Goal: Information Seeking & Learning: Learn about a topic

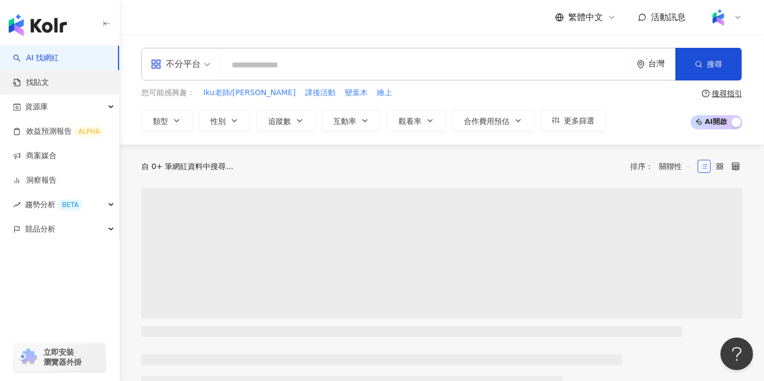
click at [49, 83] on link "找貼文" at bounding box center [31, 82] width 36 height 11
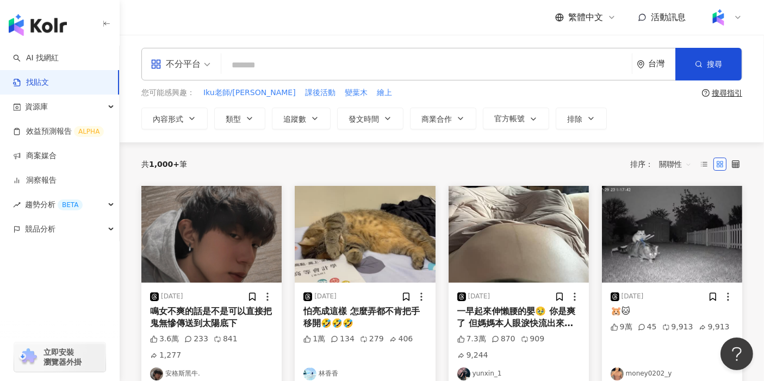
click at [258, 71] on input "search" at bounding box center [427, 64] width 402 height 23
type input "****"
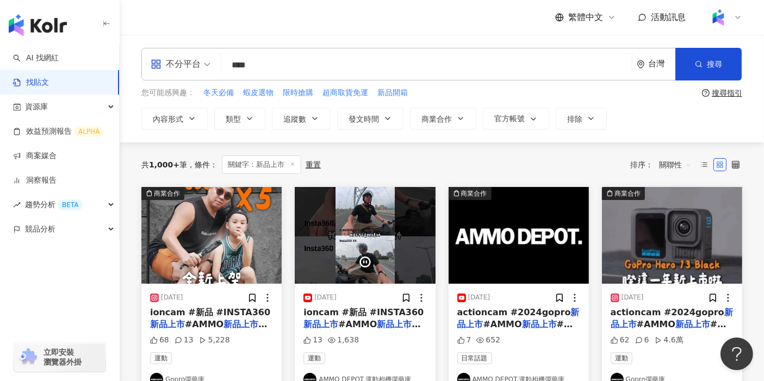
click at [663, 163] on span "關聯性" at bounding box center [675, 164] width 33 height 17
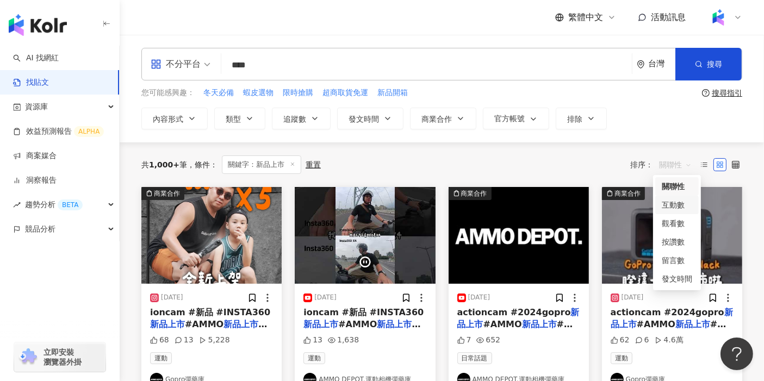
click at [674, 209] on div "互動數" at bounding box center [677, 205] width 30 height 12
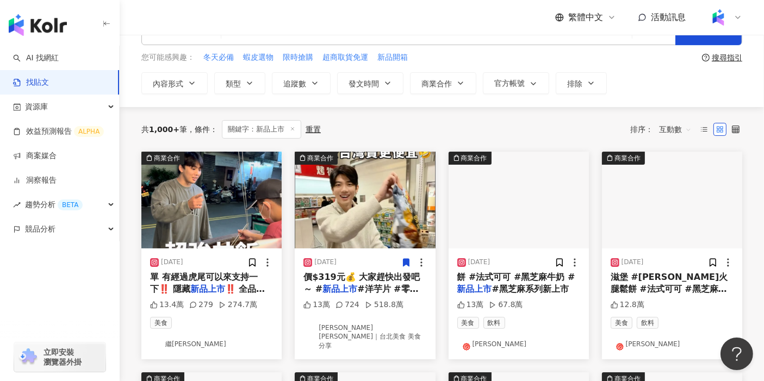
scroll to position [60, 0]
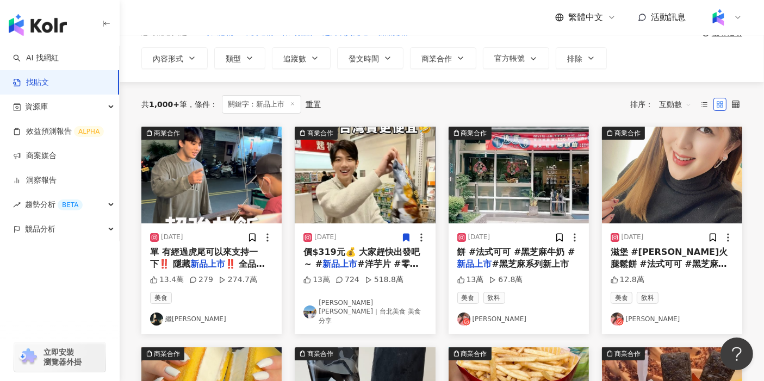
click at [194, 171] on img at bounding box center [211, 175] width 140 height 97
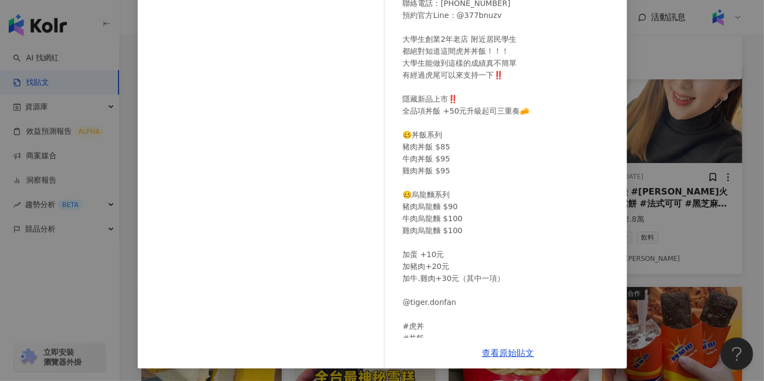
scroll to position [0, 0]
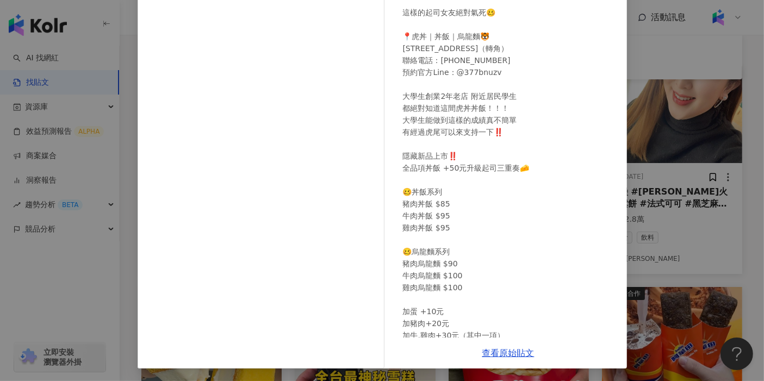
click at [721, 183] on div "繼隆 2025/2/20 這樣的起司女友絕對氣死🥴 📍虎丼｜丼飯｜烏龍麵🐯 雲林縣虎尾鎮和平路122號（轉角） 聯絡電話：0905-017-746 預約官方L…" at bounding box center [382, 190] width 764 height 381
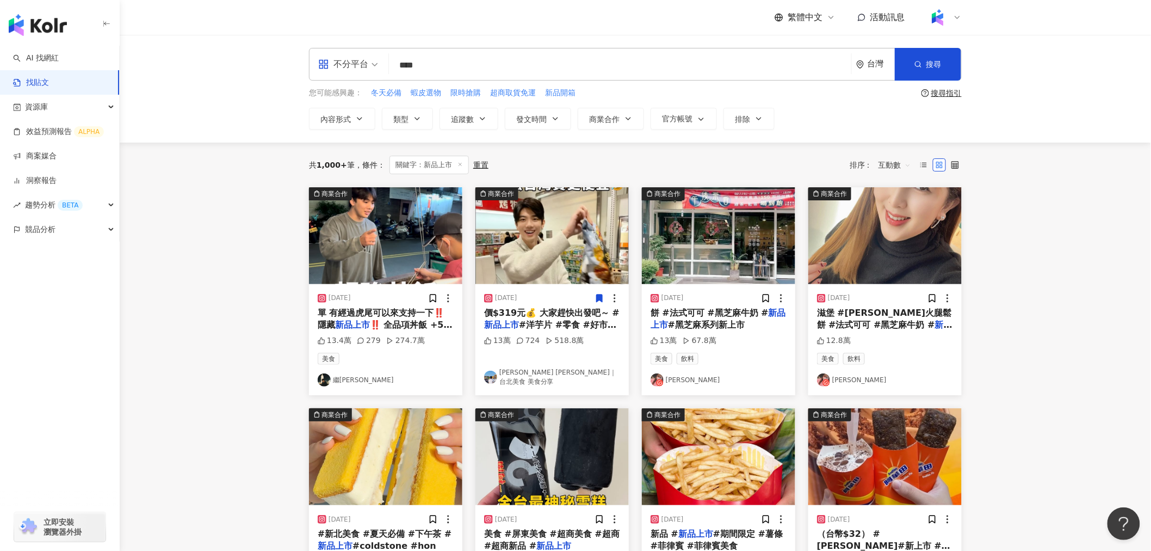
click at [523, 249] on img at bounding box center [552, 235] width 153 height 97
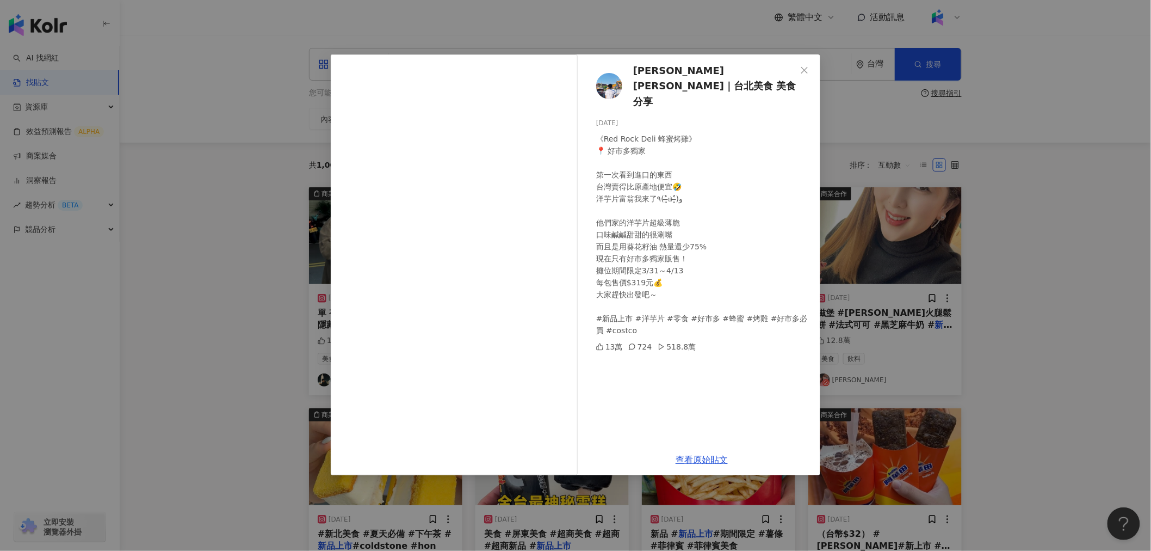
click at [764, 211] on div "Adam 亞當｜台北美食 美食分享 2025/4/3 《Red Rock Deli 蜂蜜烤雞》 📍 好市多獨家 第一次看到進口的東西 台灣賣得比原產地便宜🤣 …" at bounding box center [575, 275] width 1151 height 551
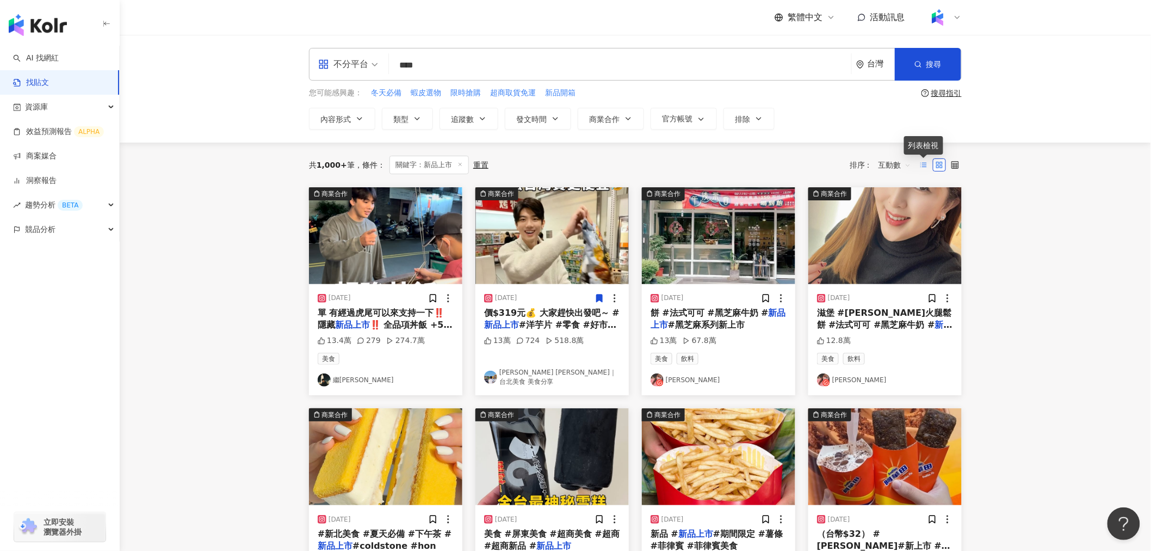
click at [764, 165] on icon at bounding box center [924, 165] width 8 height 8
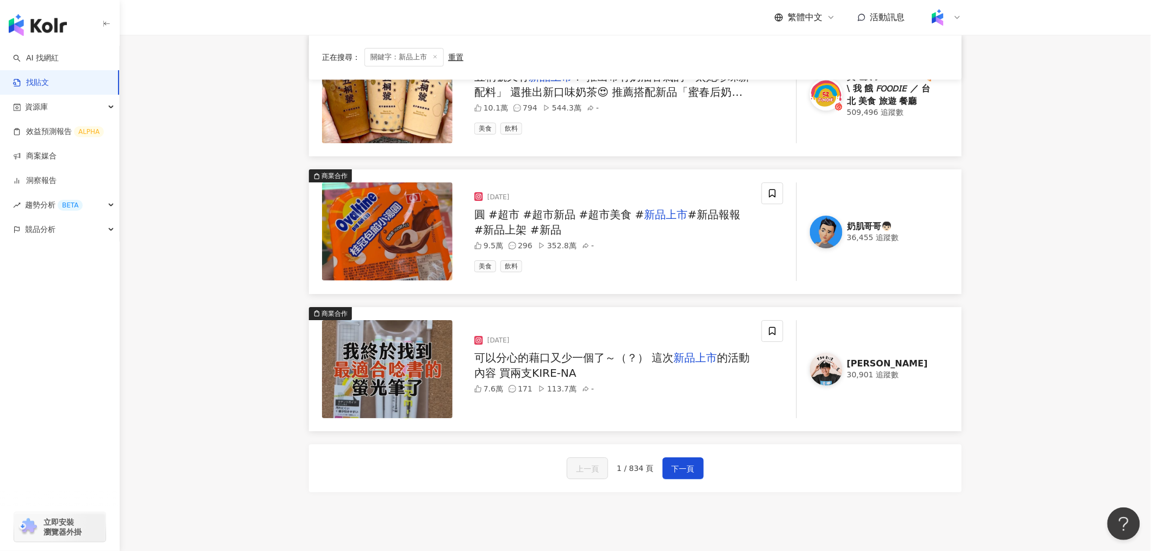
scroll to position [1478, 0]
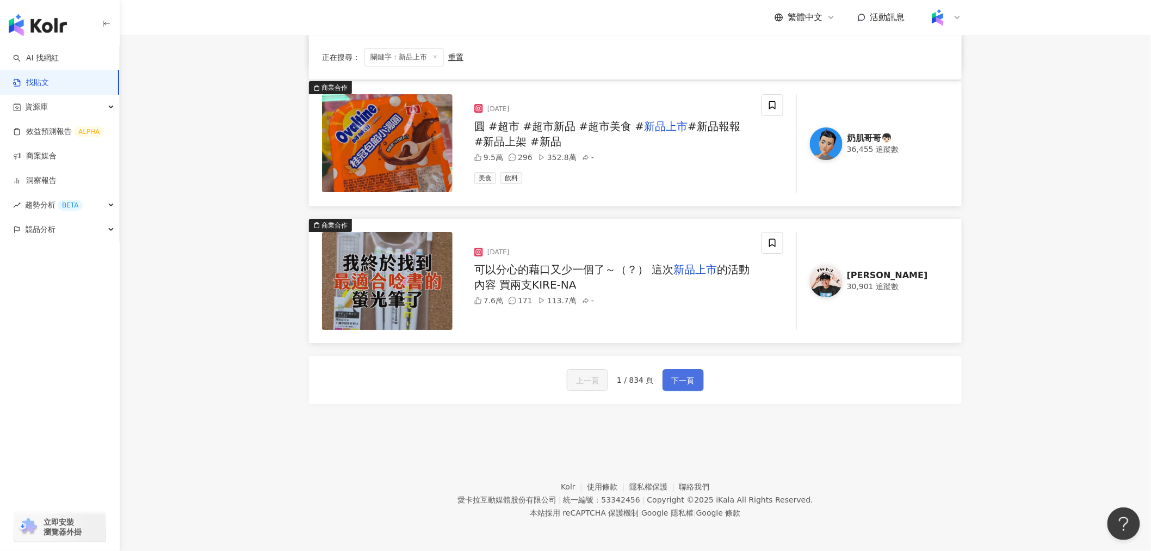
click at [680, 376] on span "下一頁" at bounding box center [683, 380] width 23 height 13
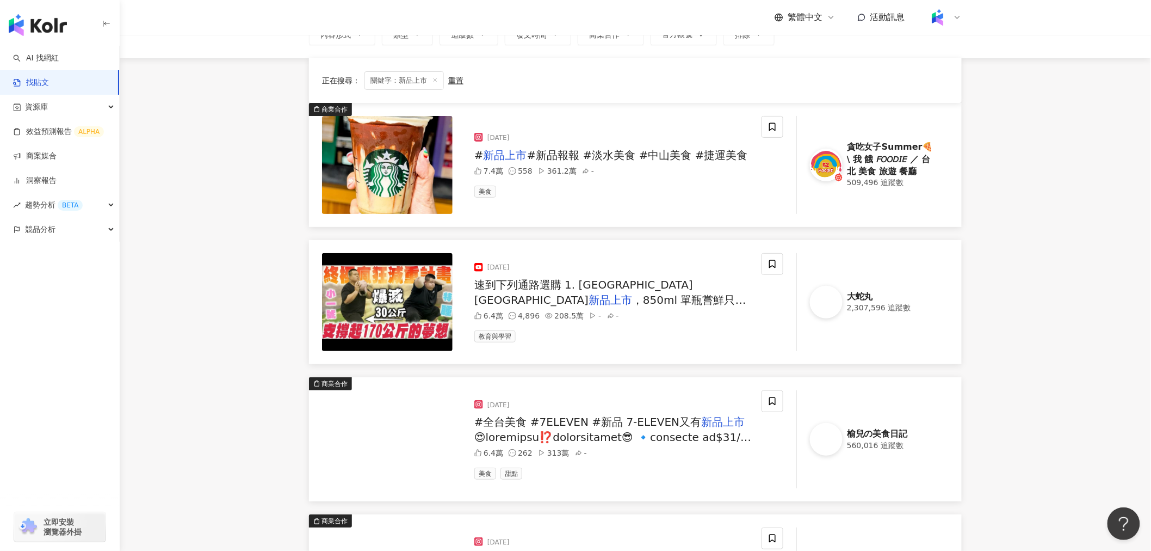
scroll to position [126, 0]
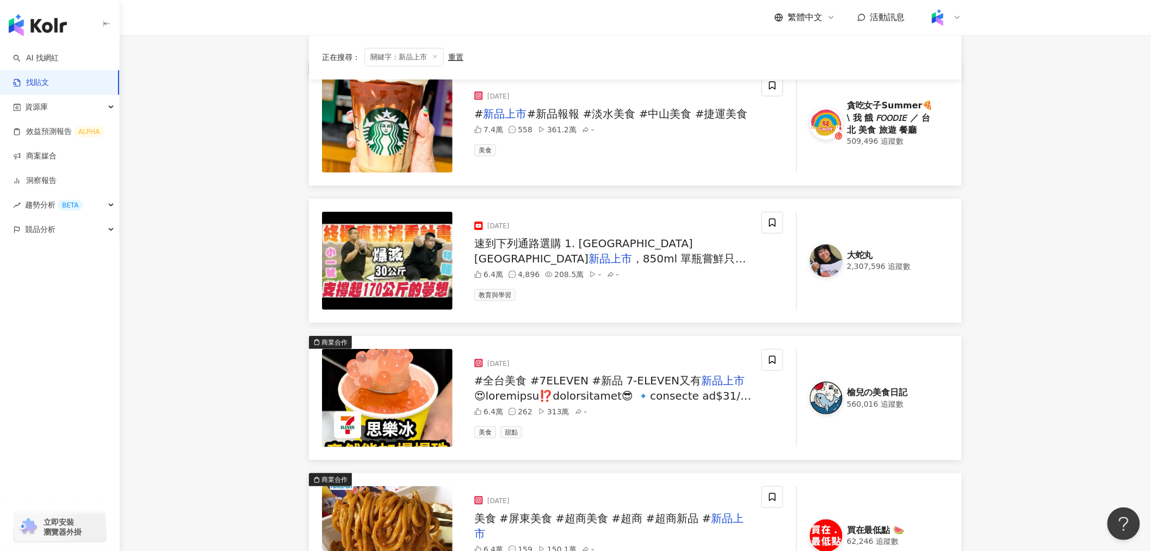
click at [398, 263] on img at bounding box center [387, 261] width 131 height 98
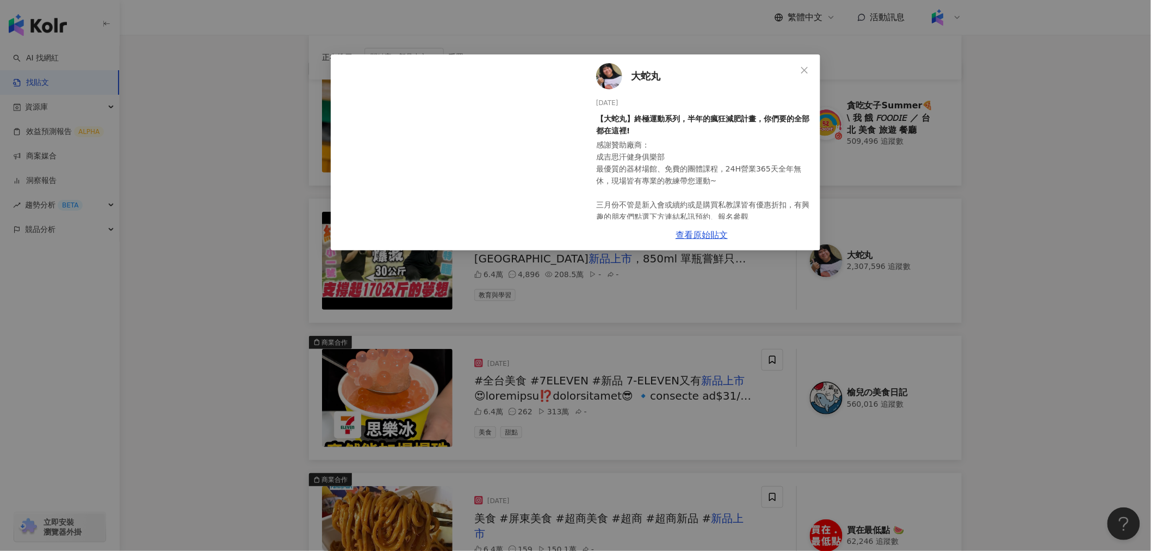
scroll to position [0, 0]
click at [240, 231] on div "大蛇丸 2024/2/27 【大蛇丸】終極運動系列，半年的瘋狂減肥計畫，你們要的全部都在這裡! 感謝贊助廠商： 成吉思汗健身俱樂部 最優質的器材場館、免費的團…" at bounding box center [575, 275] width 1151 height 551
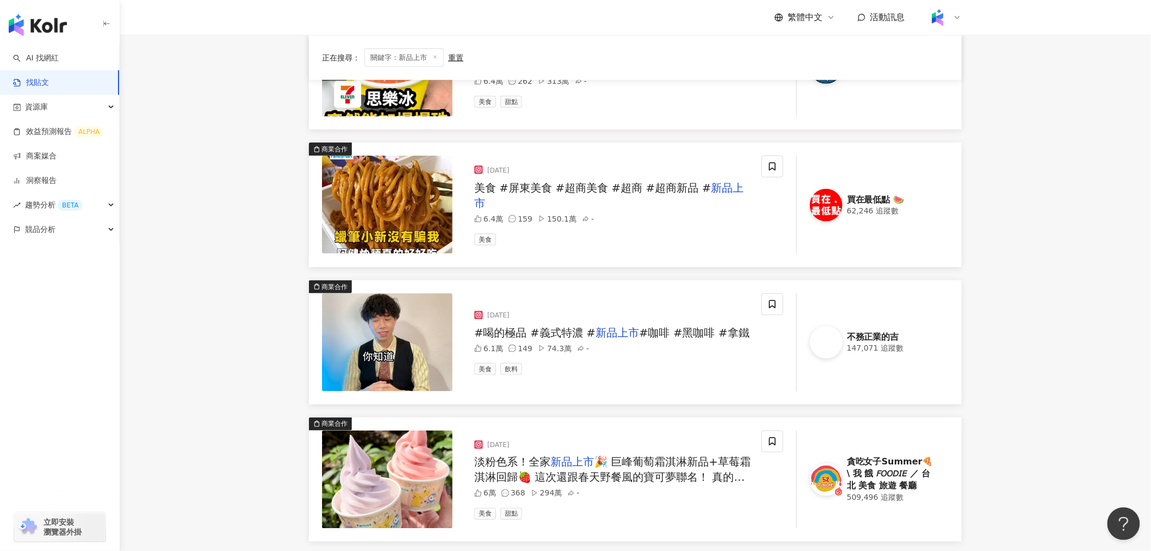
scroll to position [461, 0]
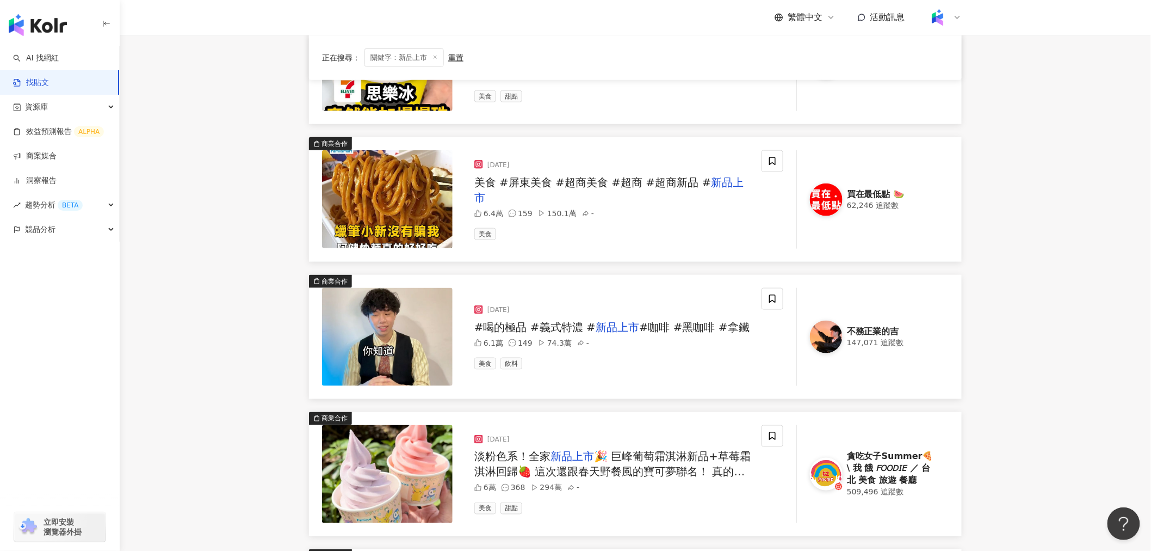
click at [378, 329] on img at bounding box center [387, 337] width 131 height 98
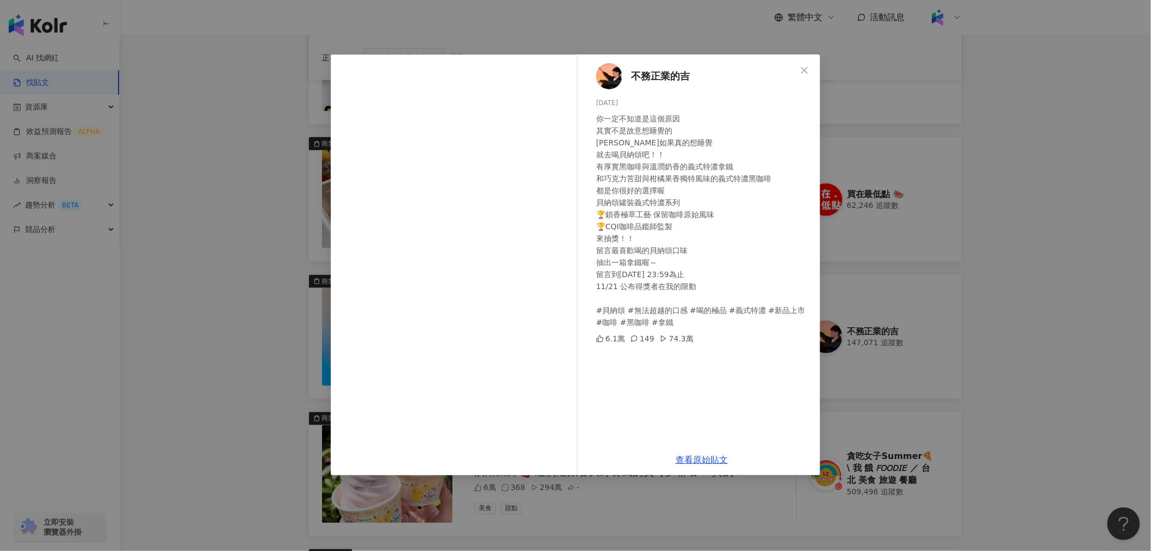
click at [764, 139] on div "不務正業的吉 2024/11/13 你一定不知道是這個原因 其實不是故意想睡覺的 阿如果真的想睡覺 就去喝貝納頌吧！！ 有厚實黑咖啡與溫潤奶香的義式特濃拿鐵 …" at bounding box center [575, 275] width 1151 height 551
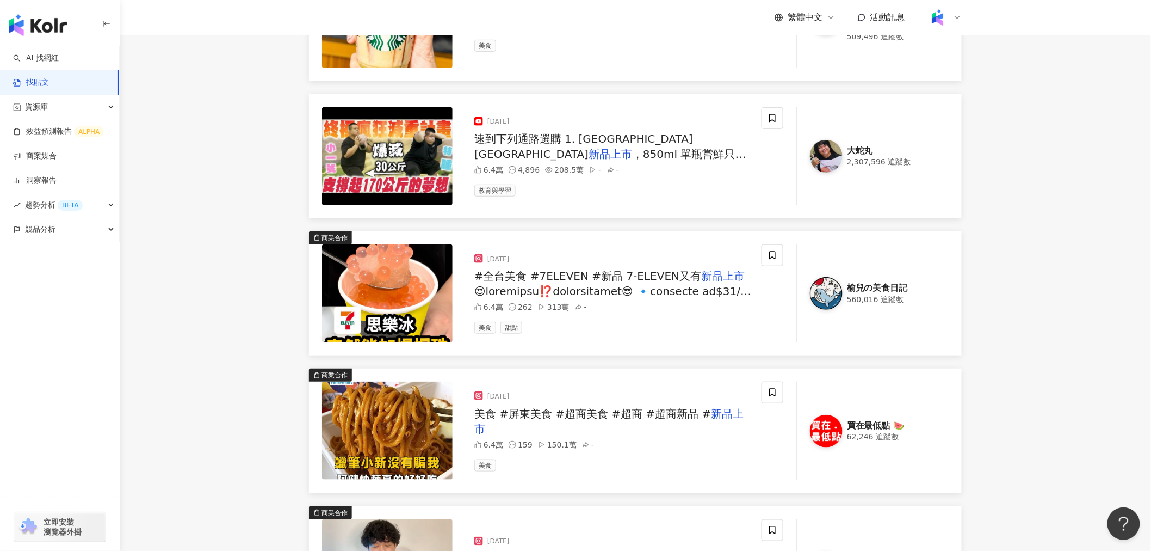
scroll to position [0, 0]
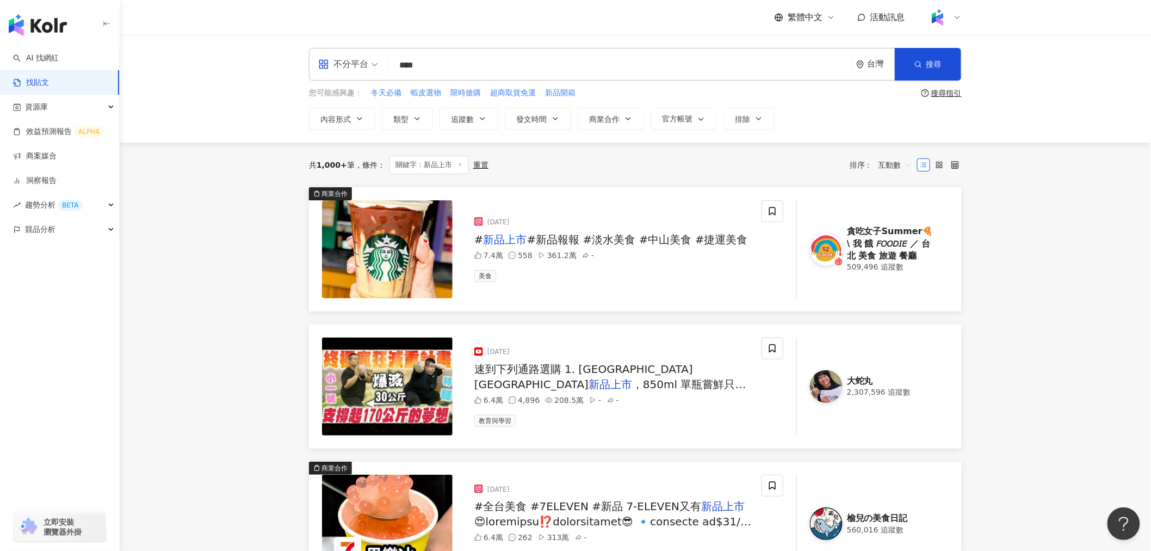
drag, startPoint x: 446, startPoint y: 66, endPoint x: 363, endPoint y: 64, distance: 83.3
click at [363, 64] on div "不分平台 新品上市 **** 台灣 搜尋" at bounding box center [635, 64] width 653 height 33
click at [459, 166] on icon at bounding box center [460, 164] width 5 height 5
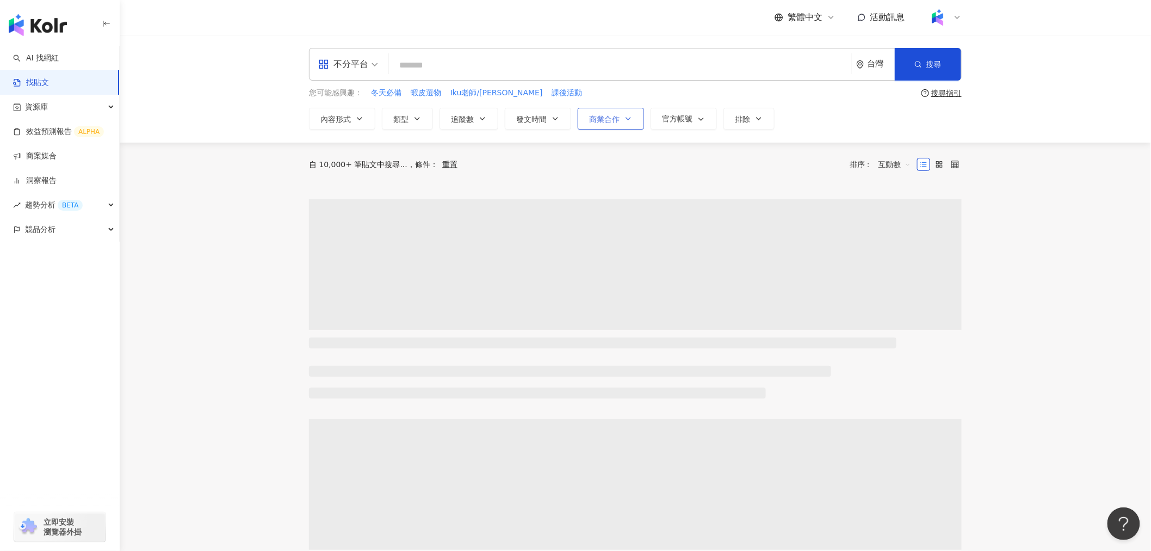
click at [643, 118] on button "商業合作" at bounding box center [611, 119] width 66 height 22
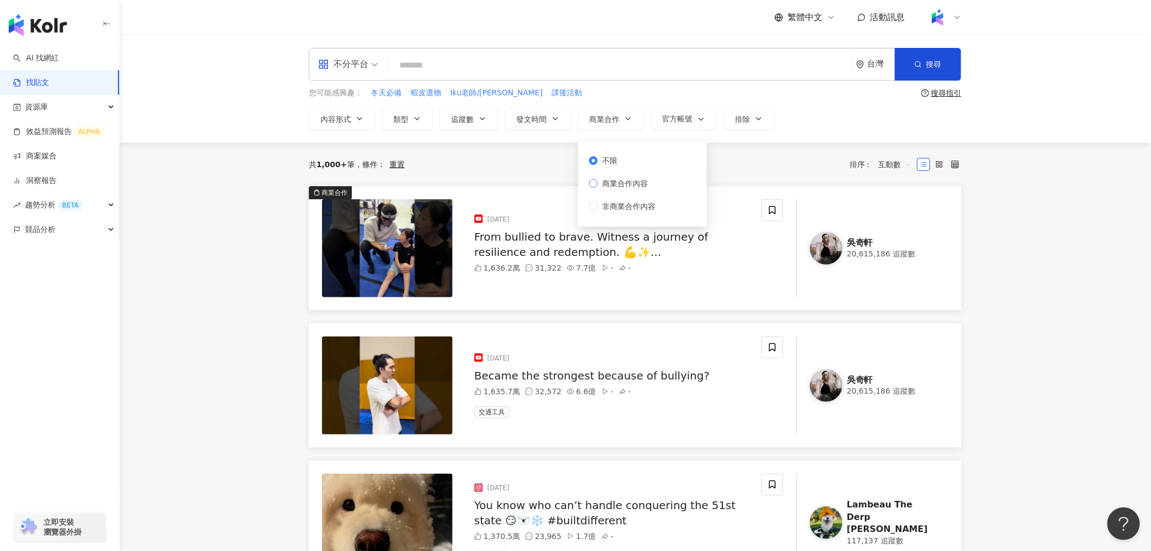
click at [624, 181] on span "商業合作內容" at bounding box center [625, 183] width 54 height 12
click at [764, 170] on div "共 1,000+ 筆 條件 ： 重置 排序： 互動數" at bounding box center [635, 164] width 653 height 17
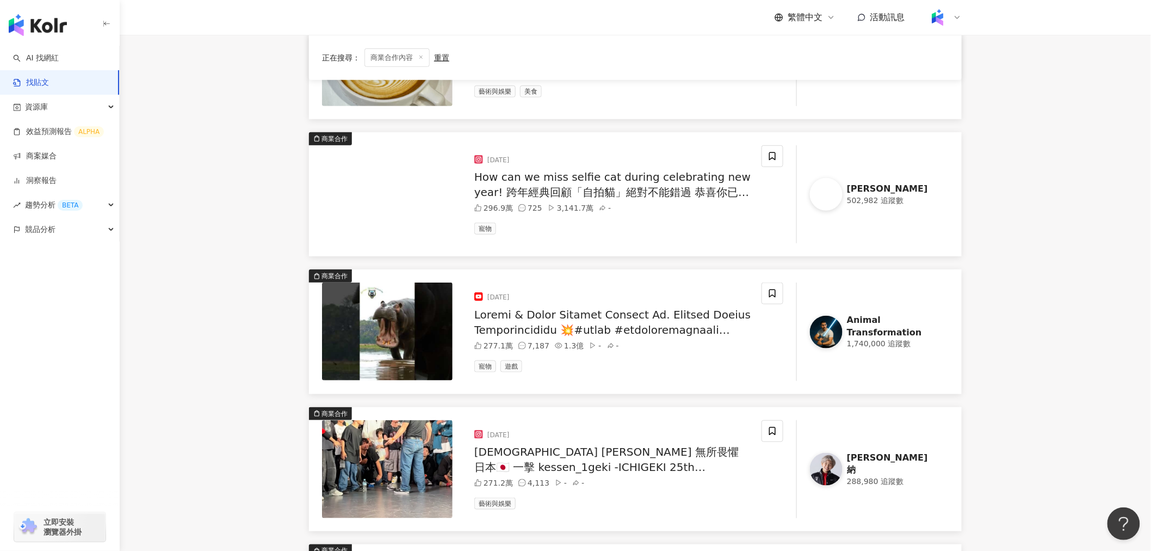
scroll to position [362, 0]
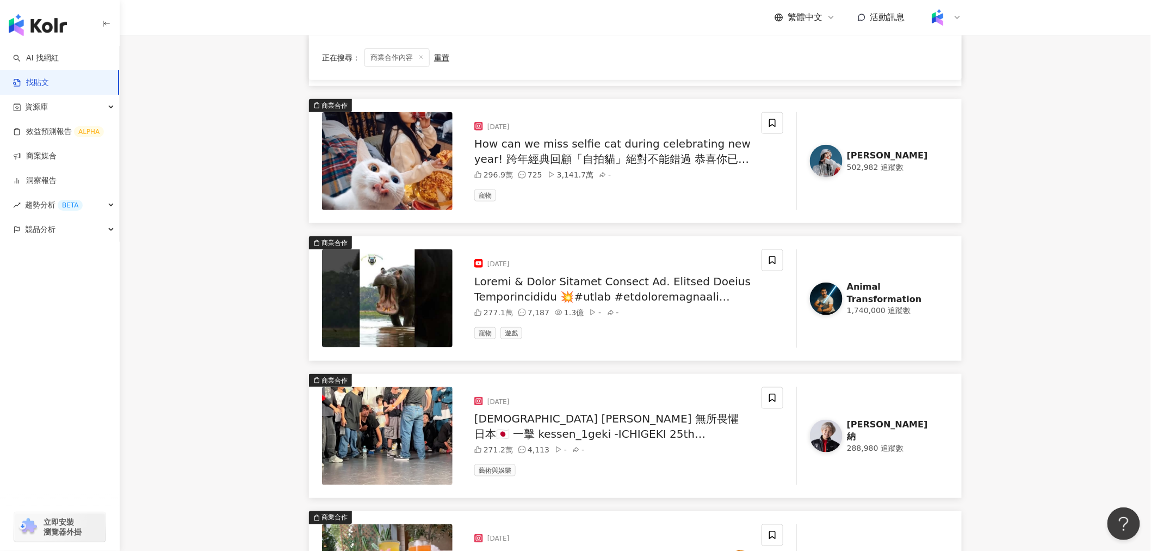
click at [396, 212] on div "商業合作 2024/12/31 How can we miss selfie cat during celebrating new year! 跨年經典回顧「…" at bounding box center [635, 161] width 653 height 124
click at [399, 197] on img at bounding box center [387, 161] width 131 height 98
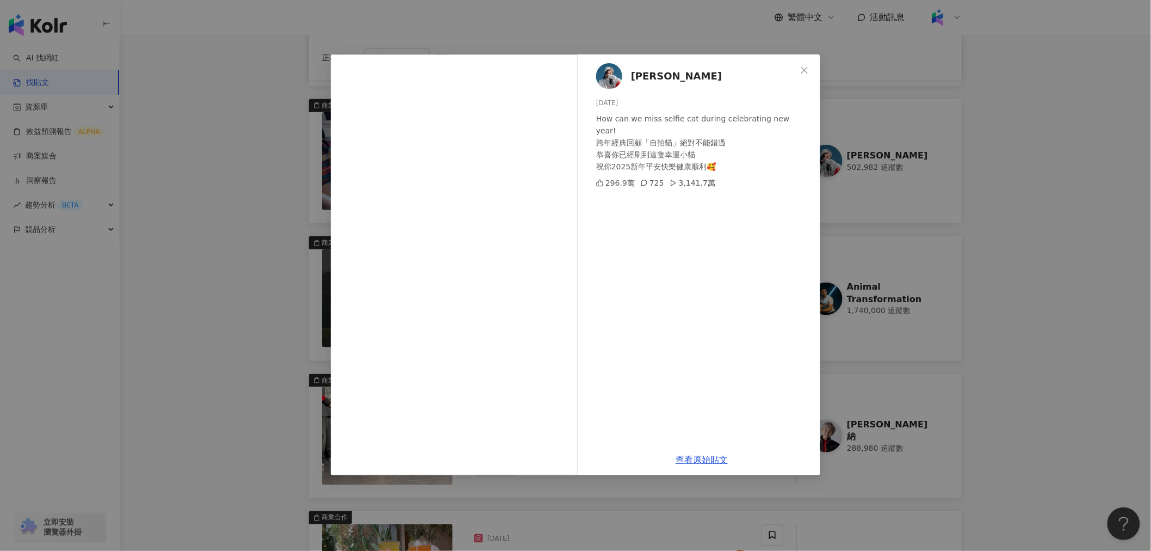
click at [270, 275] on div "Kathy 2024/12/31 How can we miss selfie cat during celebrating new year! 跨年經典回顧…" at bounding box center [575, 275] width 1151 height 551
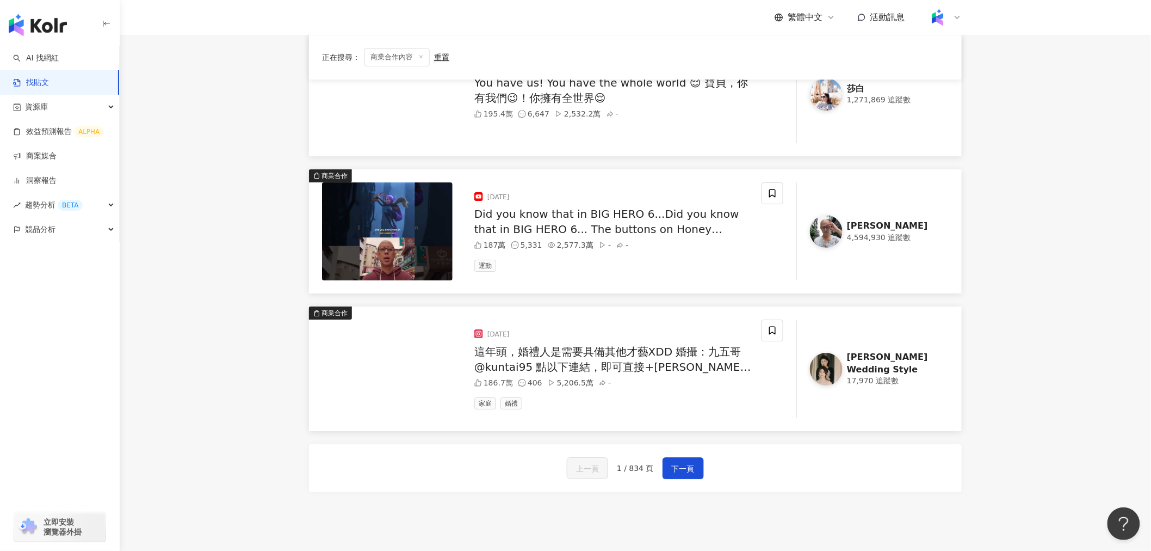
scroll to position [1450, 0]
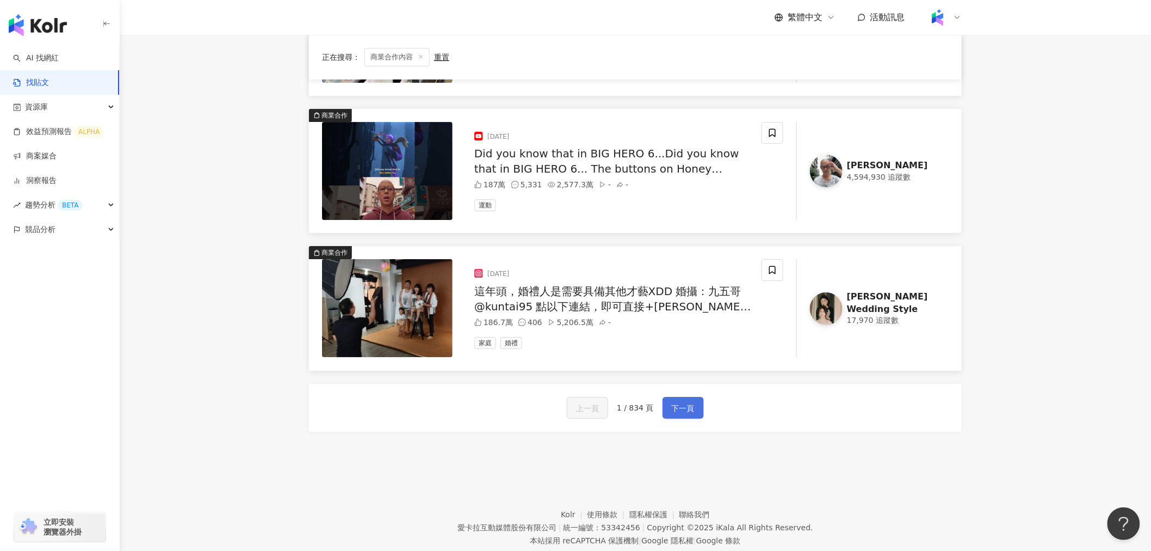
click at [667, 381] on button "下一頁" at bounding box center [683, 408] width 41 height 22
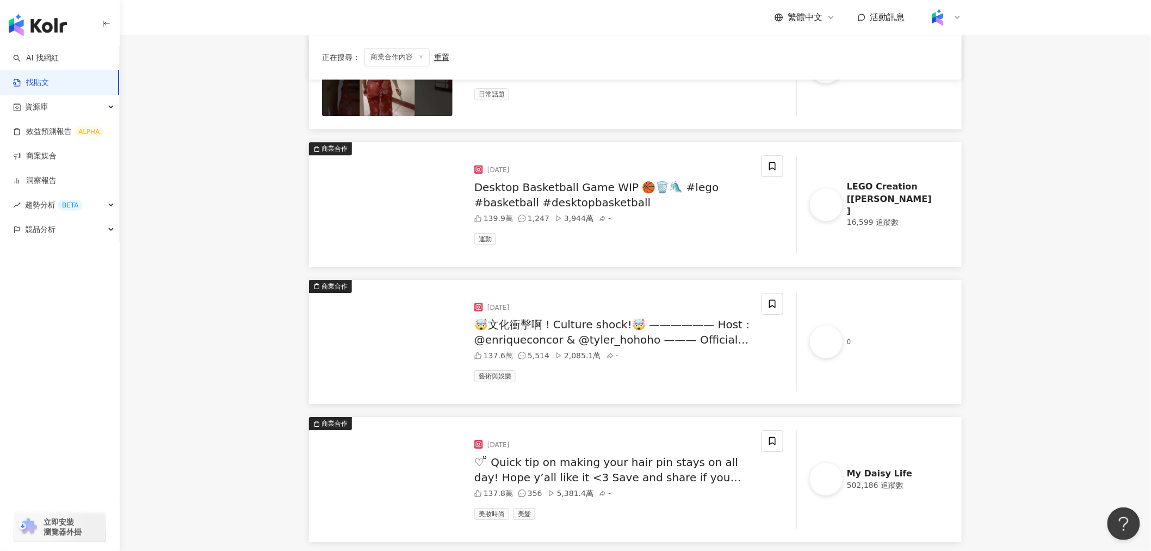
scroll to position [1274, 0]
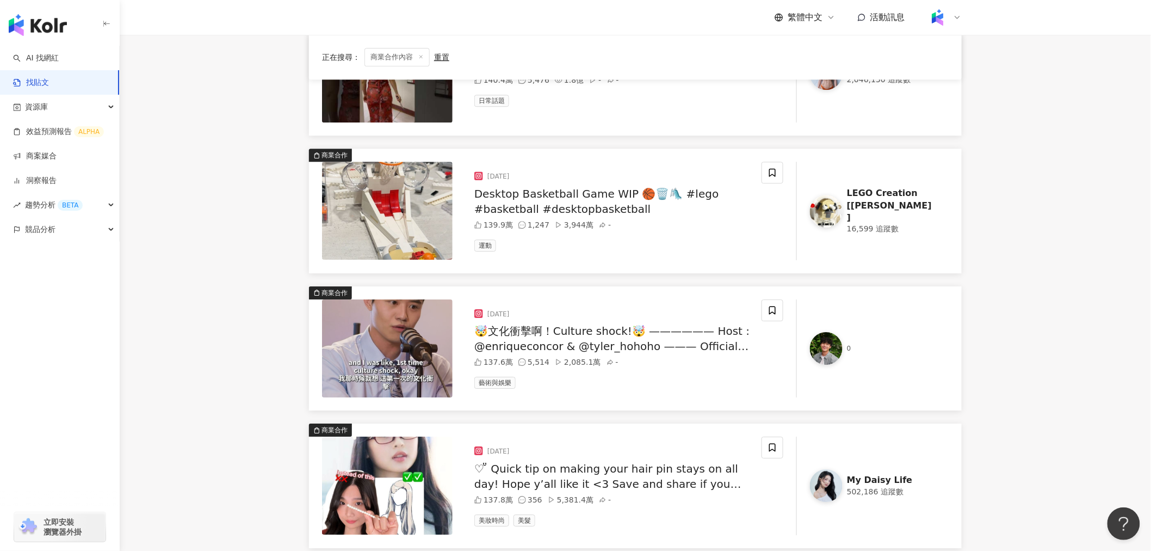
click at [384, 331] on img at bounding box center [387, 348] width 131 height 98
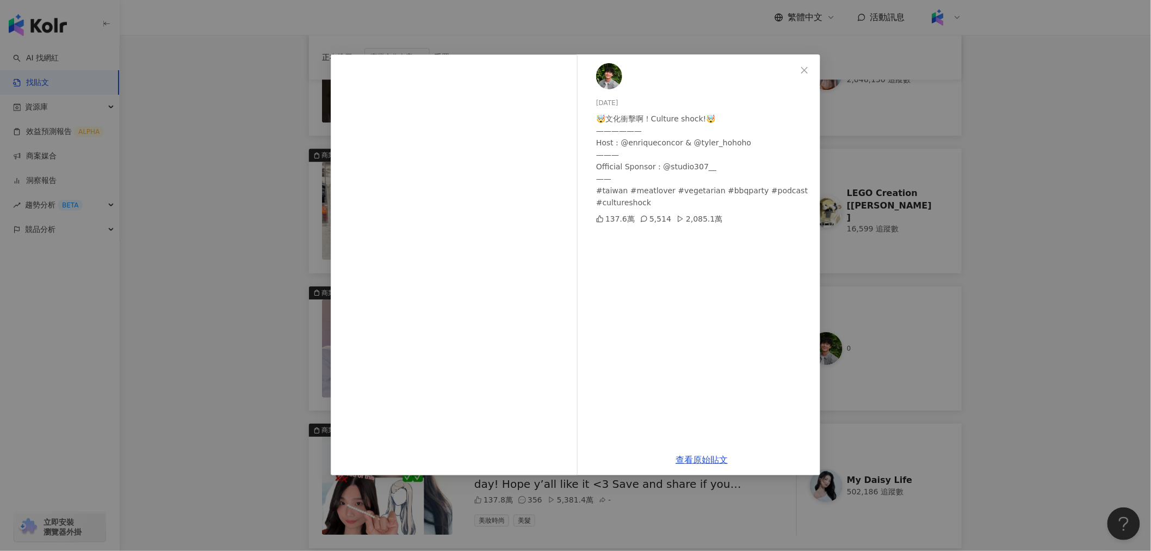
click at [764, 287] on div "2024/3/20 🤯文化衝擊啊！Culture shock!🤯 —————— Host : @enriqueconcor & @tyler_hohoho —…" at bounding box center [575, 275] width 1151 height 551
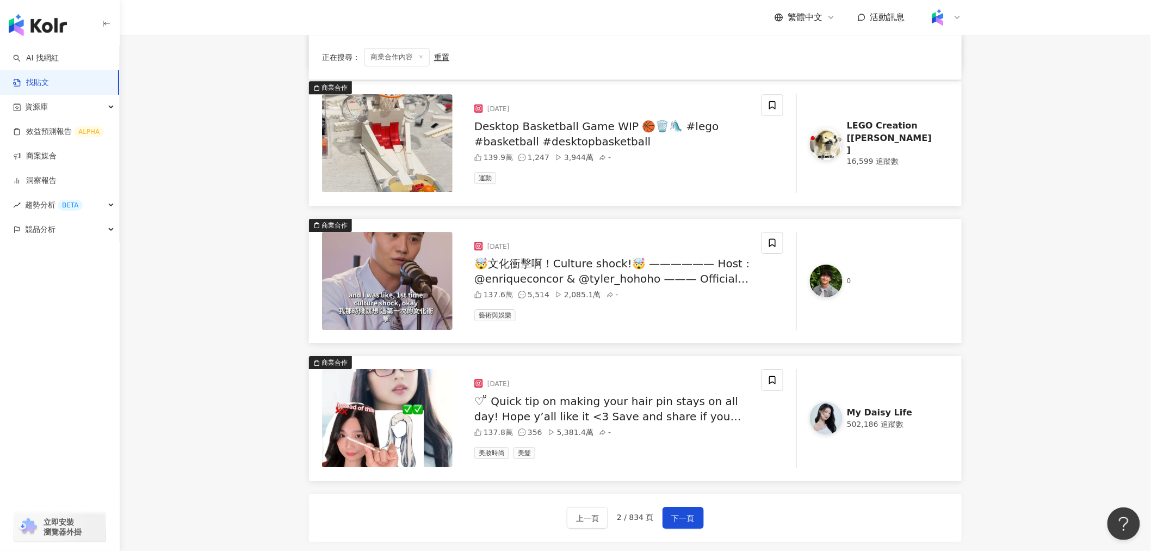
scroll to position [1480, 0]
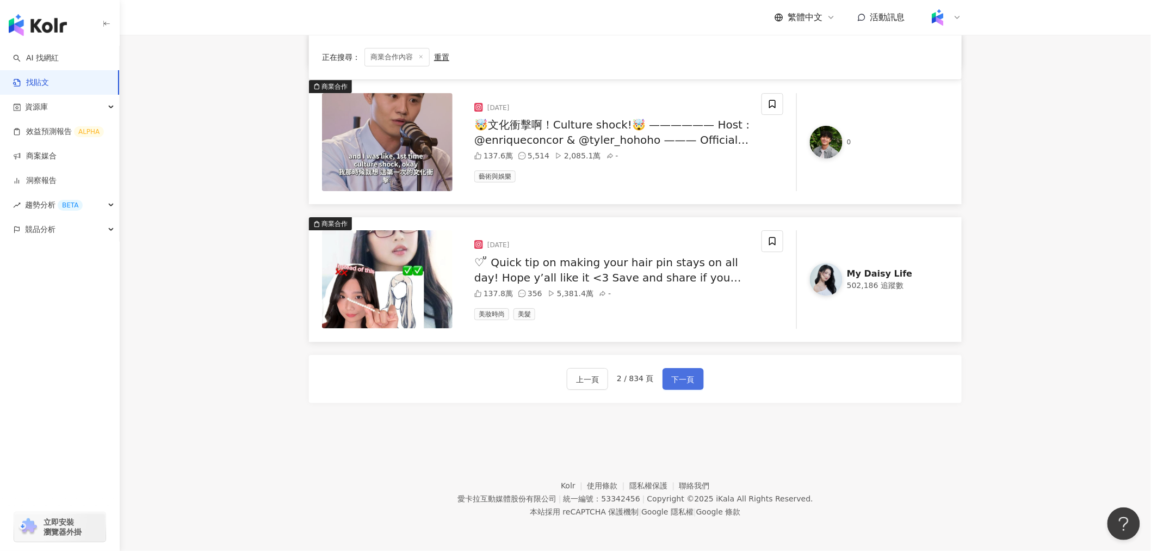
click at [693, 381] on span "下一頁" at bounding box center [683, 379] width 23 height 13
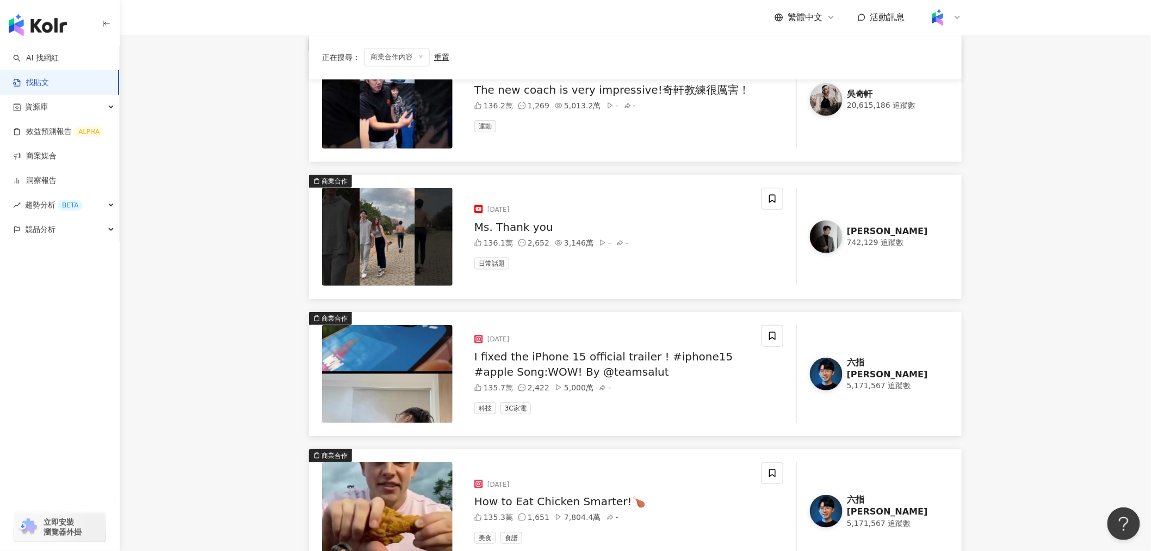
scroll to position [0, 0]
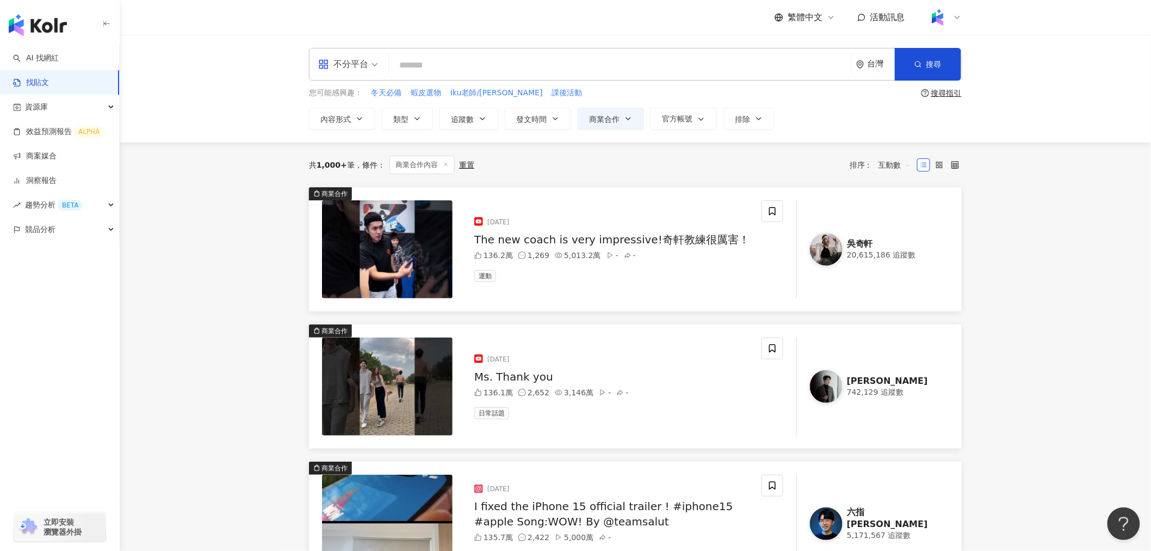
click at [492, 70] on input "search" at bounding box center [620, 64] width 454 height 23
type input "*"
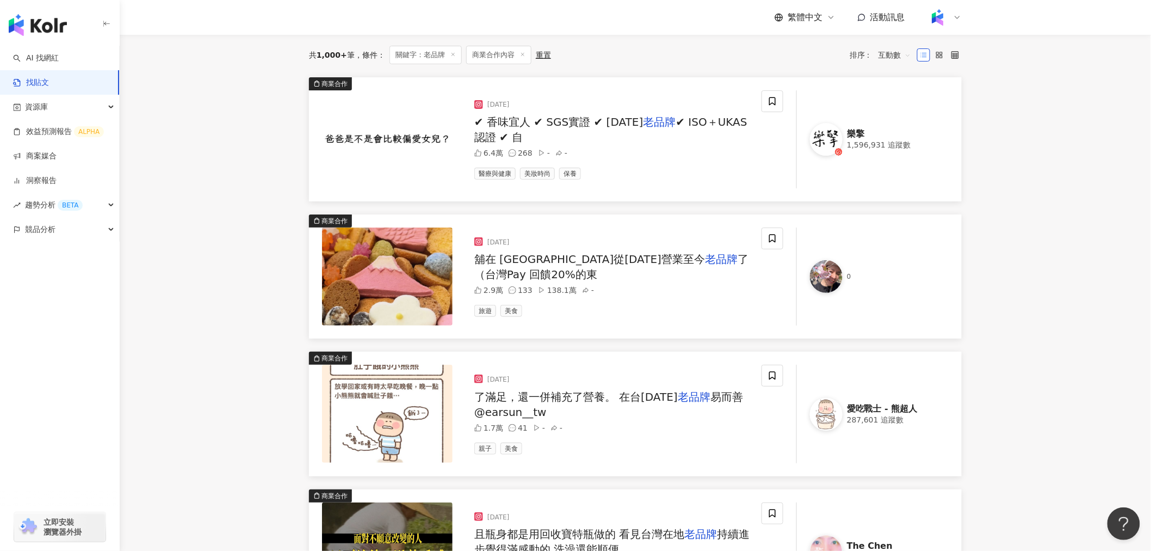
scroll to position [121, 0]
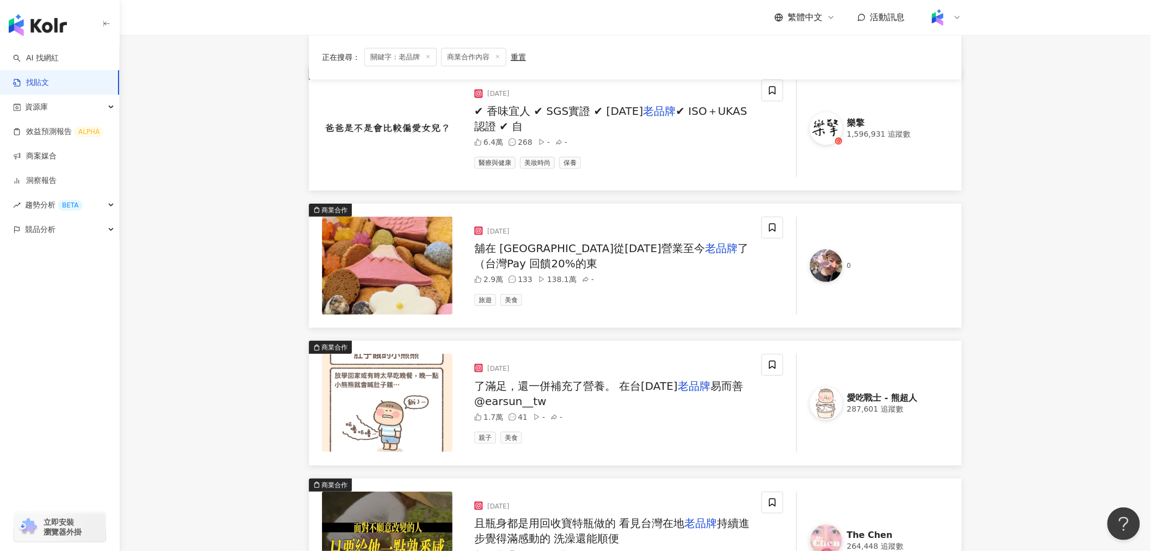
click at [700, 144] on div "6.4萬 268 - -" at bounding box center [613, 142] width 279 height 8
click at [558, 120] on div "✔ 香味宜人 ✔ SGS實證 ✔ 25年 老品牌 ✔ ISO＋UKAS認證 ✔ 自" at bounding box center [613, 118] width 279 height 30
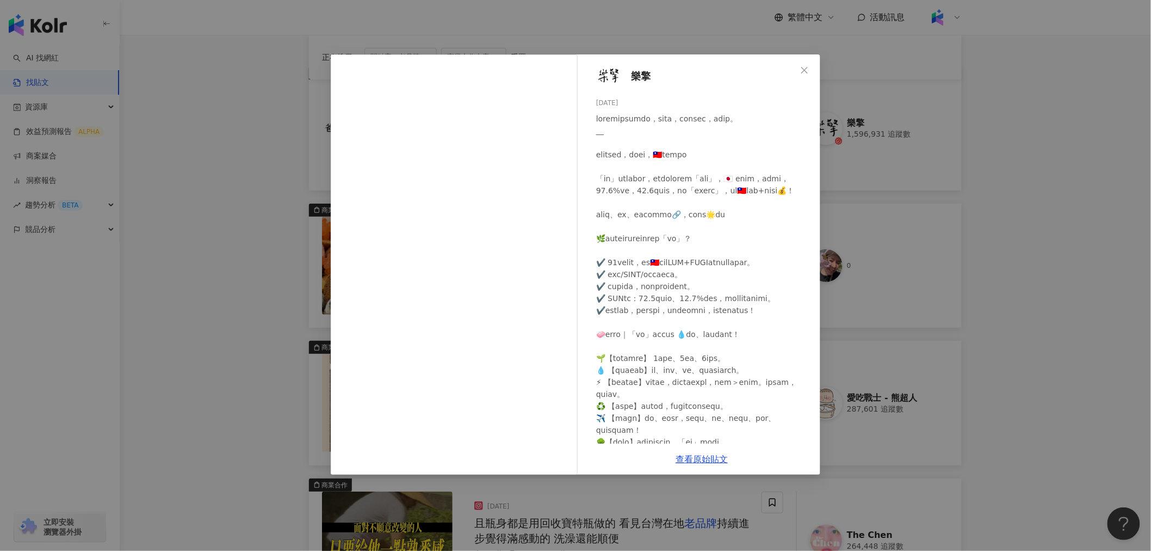
click at [764, 90] on div "樂擎 2025/4/30 6.4萬 268 查看原始貼文" at bounding box center [575, 275] width 1151 height 551
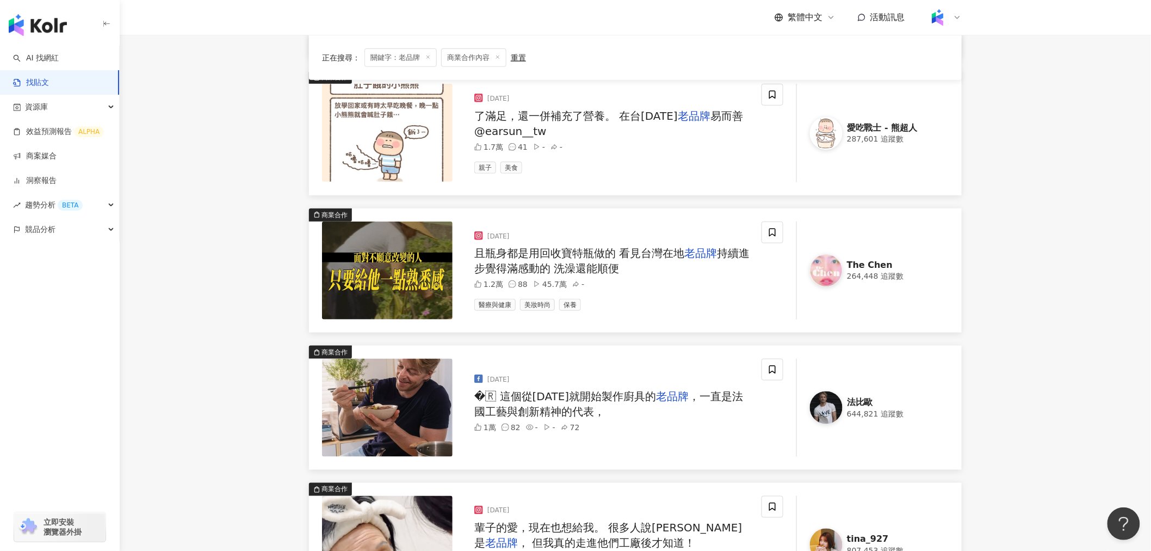
scroll to position [394, 0]
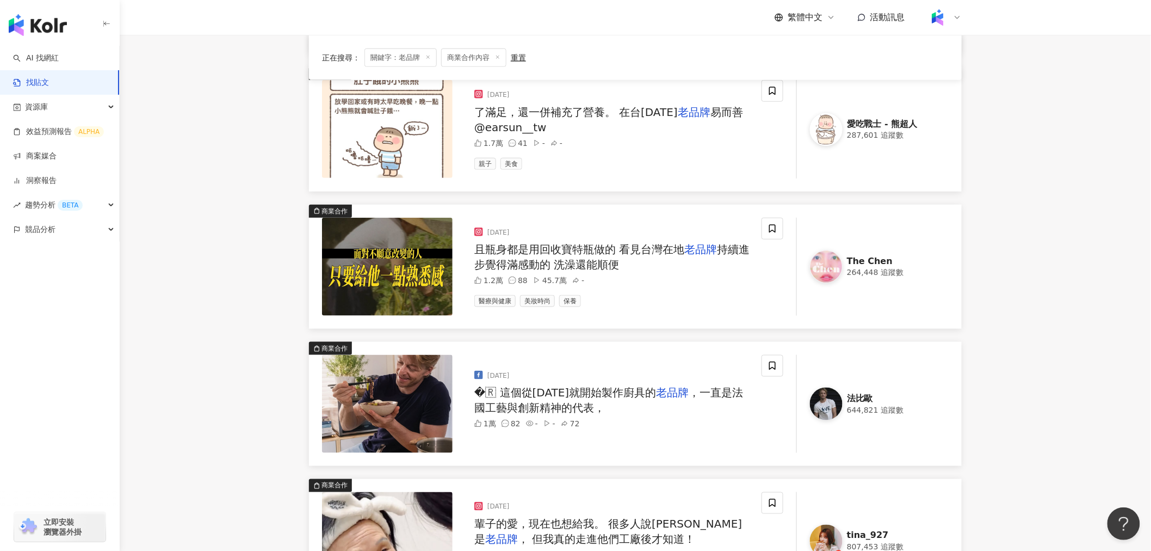
click at [422, 262] on img at bounding box center [387, 267] width 131 height 98
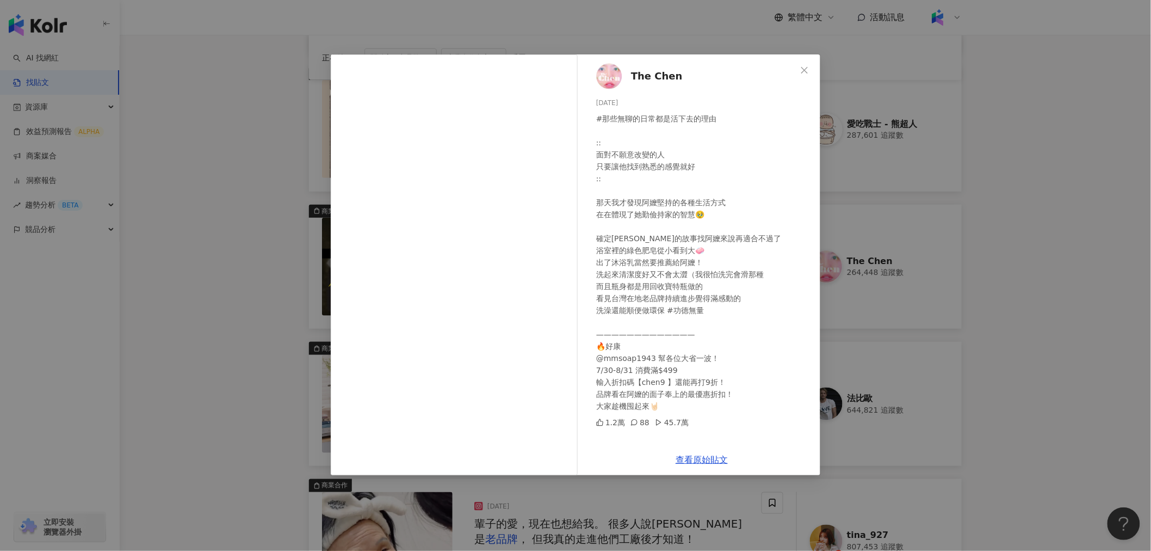
scroll to position [394, 0]
click at [229, 164] on div "The Chen 2025/7/30 #那些無聊的日常都是活下去的理由 :: 面對不願意改變的人 只要讓他找到熟悉的感覺就好 :: 那天我才發現阿嬤堅持的各種…" at bounding box center [575, 275] width 1151 height 551
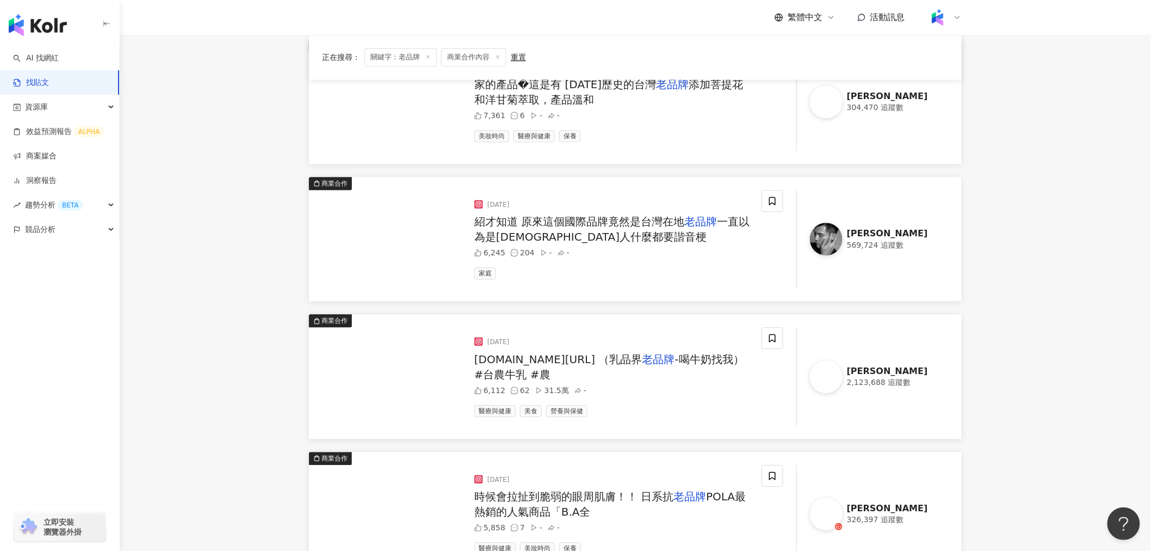
scroll to position [998, 0]
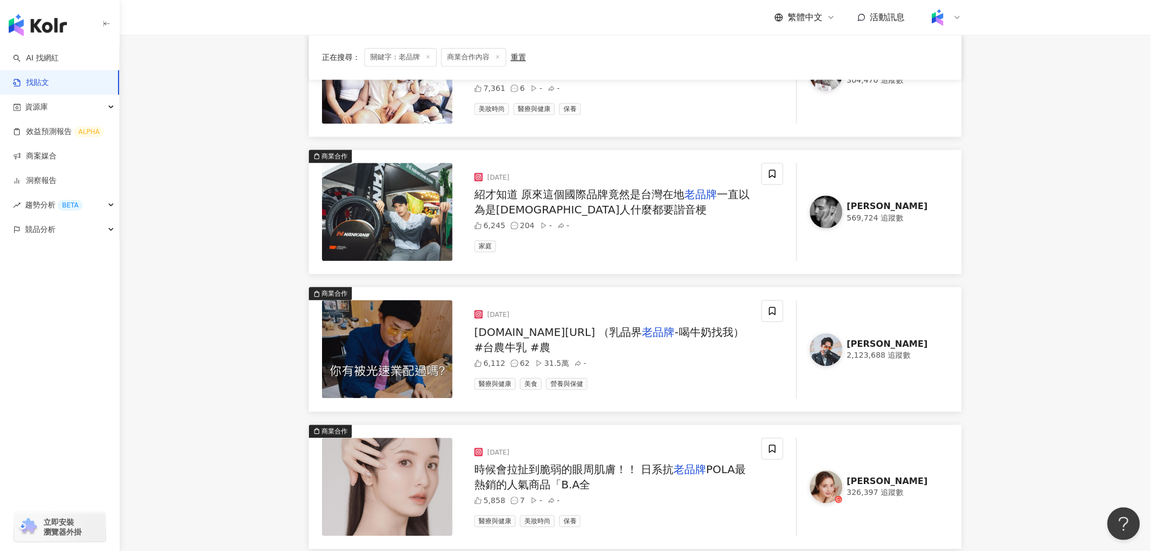
click at [395, 213] on img at bounding box center [387, 212] width 131 height 98
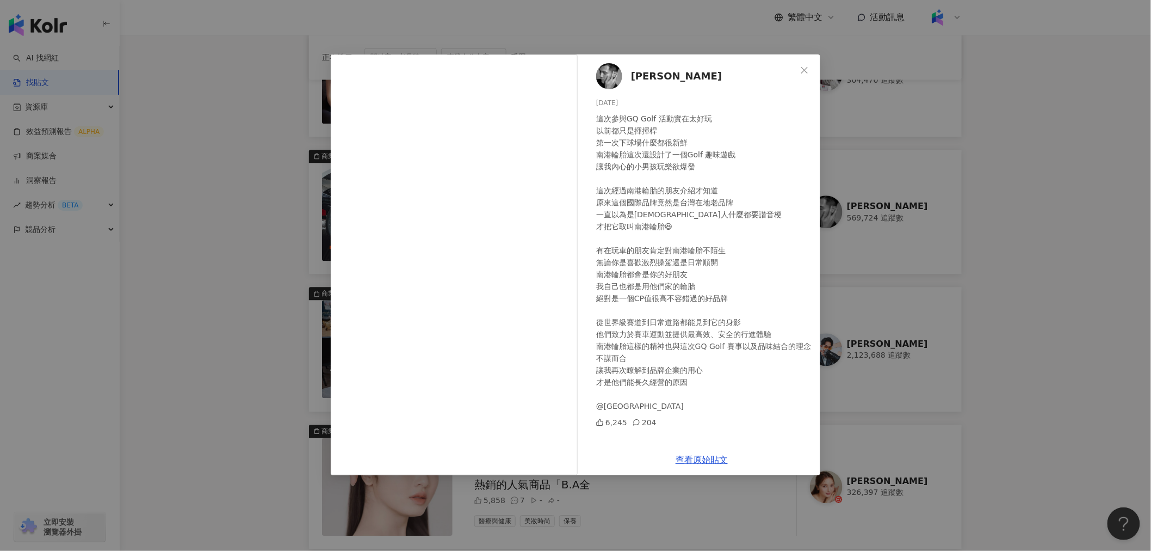
click at [264, 252] on div "吳承洋ChrisWu 2024/11/7 這次參與GQ Golf 活動實在太好玩 以前都只是揮揮桿 第一次下球場什麼都很新鮮 南港輪胎這次還設計了一個Golf…" at bounding box center [575, 275] width 1151 height 551
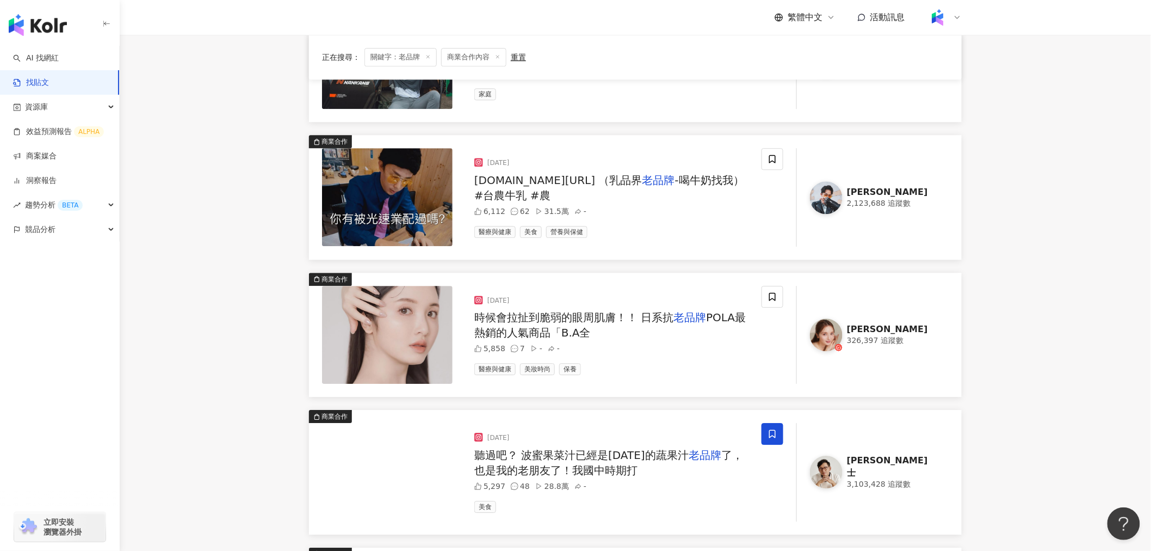
scroll to position [1180, 0]
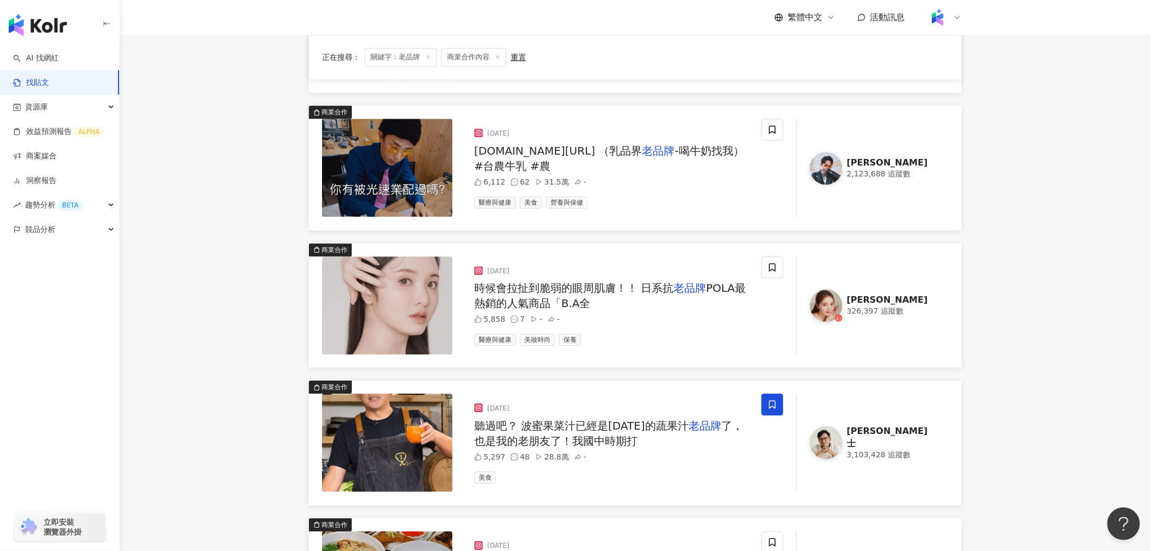
click at [379, 177] on img at bounding box center [387, 168] width 131 height 98
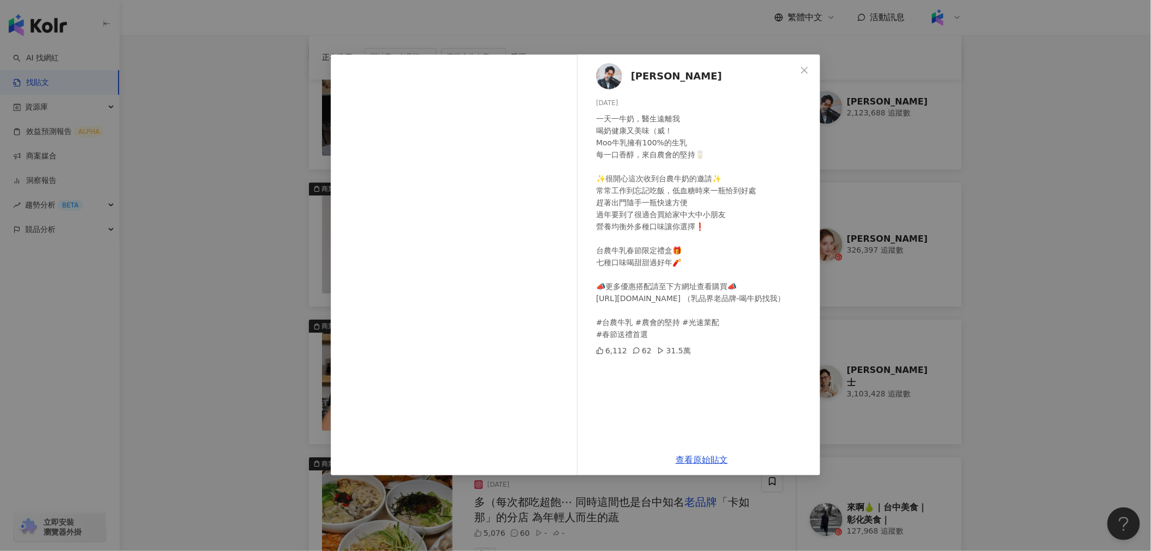
scroll to position [1301, 0]
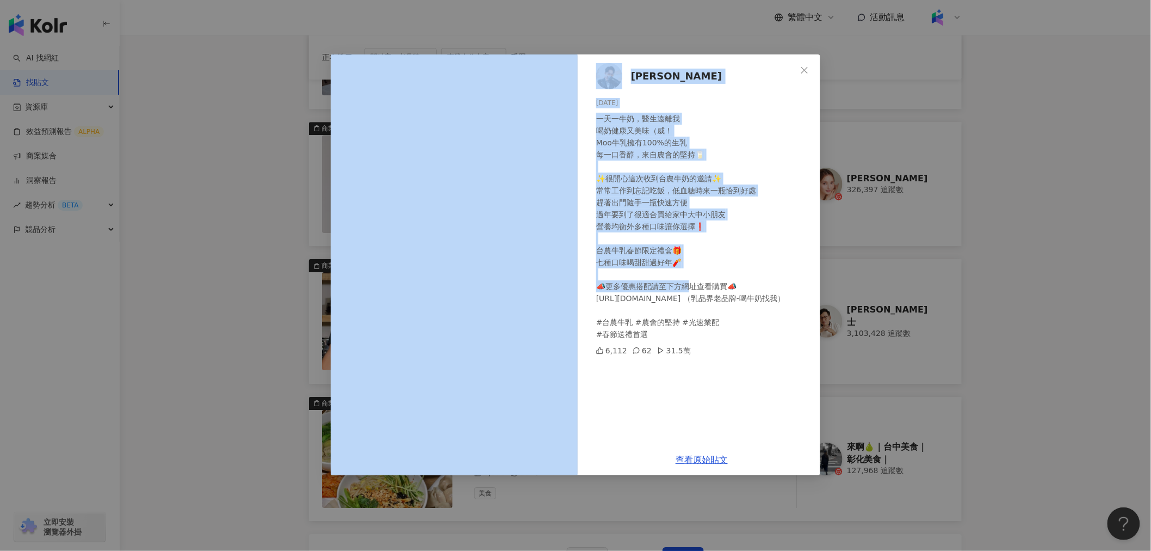
drag, startPoint x: 269, startPoint y: 281, endPoint x: 699, endPoint y: 283, distance: 429.3
click at [698, 283] on div "莊酷炫 2024/1/16 一天一牛奶，醫生遠離我 喝奶健康又美味（威！ Moo牛乳擁有100%的生乳 每一口香醇，來自農會的堅持🥛 ✨很開心這次收到台農牛奶…" at bounding box center [575, 275] width 1151 height 551
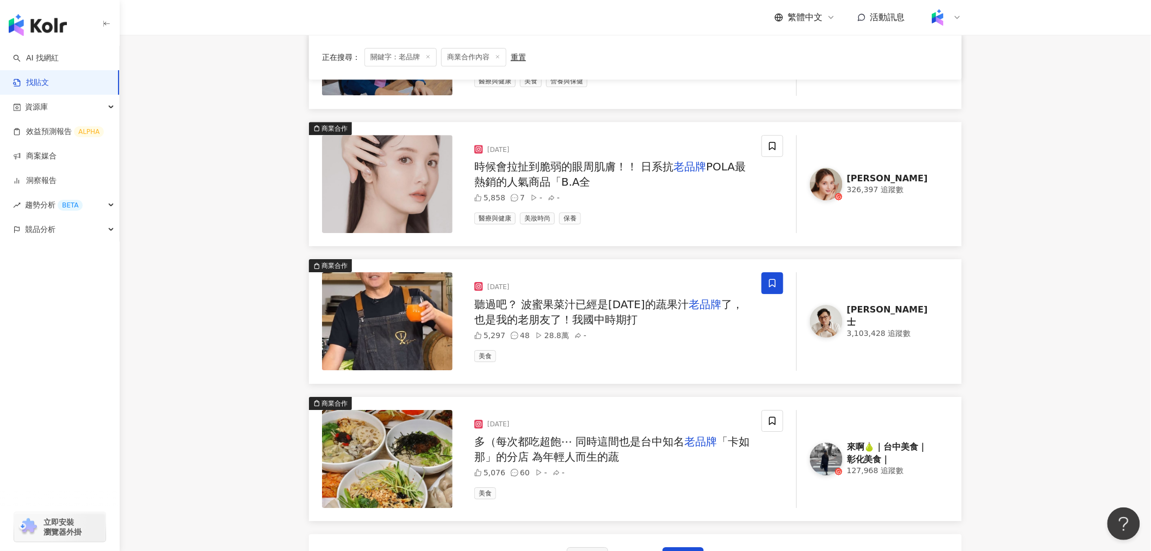
click at [727, 266] on div "商業合作 2024/7/18 聽過吧？ 波蜜果菜汁已經是50年的蔬果汁 老品牌 了，也是我的老朋友了！我國中時期打 5,297 48 28.8萬 - 美食 詹…" at bounding box center [635, 321] width 653 height 124
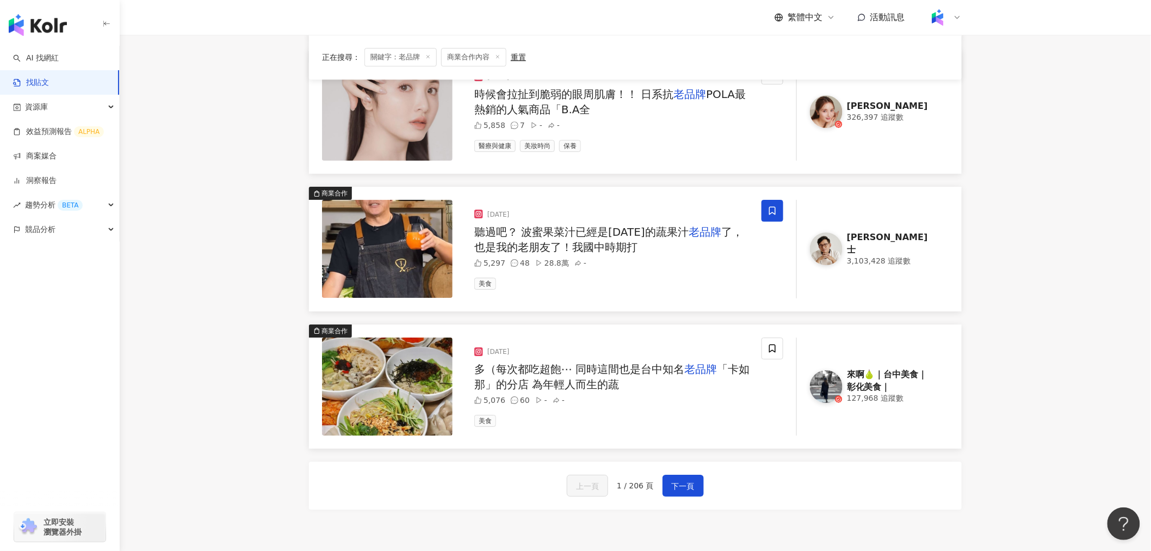
scroll to position [1480, 0]
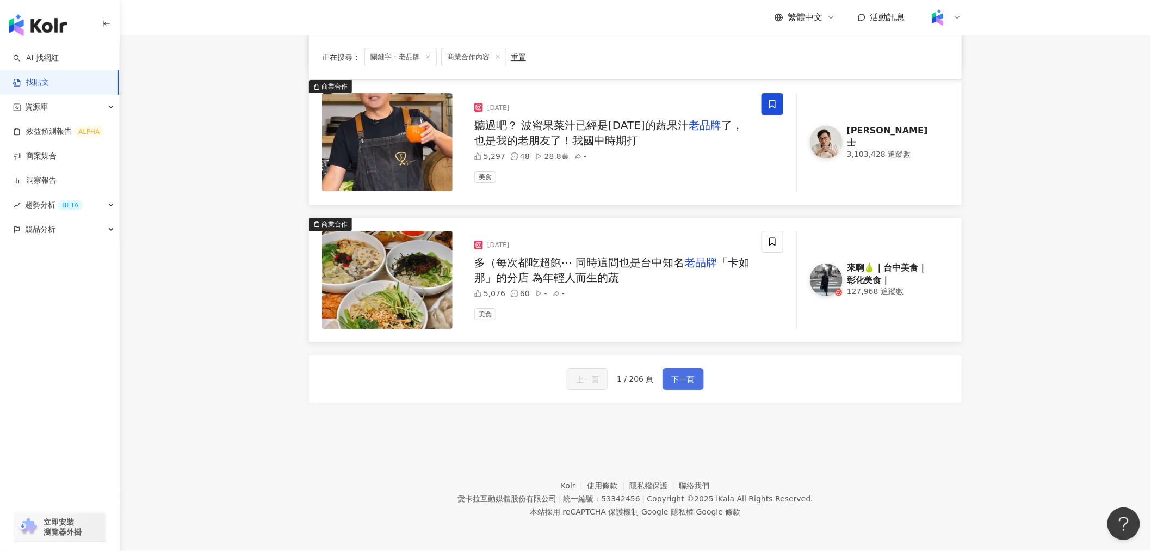
click at [674, 381] on button "下一頁" at bounding box center [683, 379] width 41 height 22
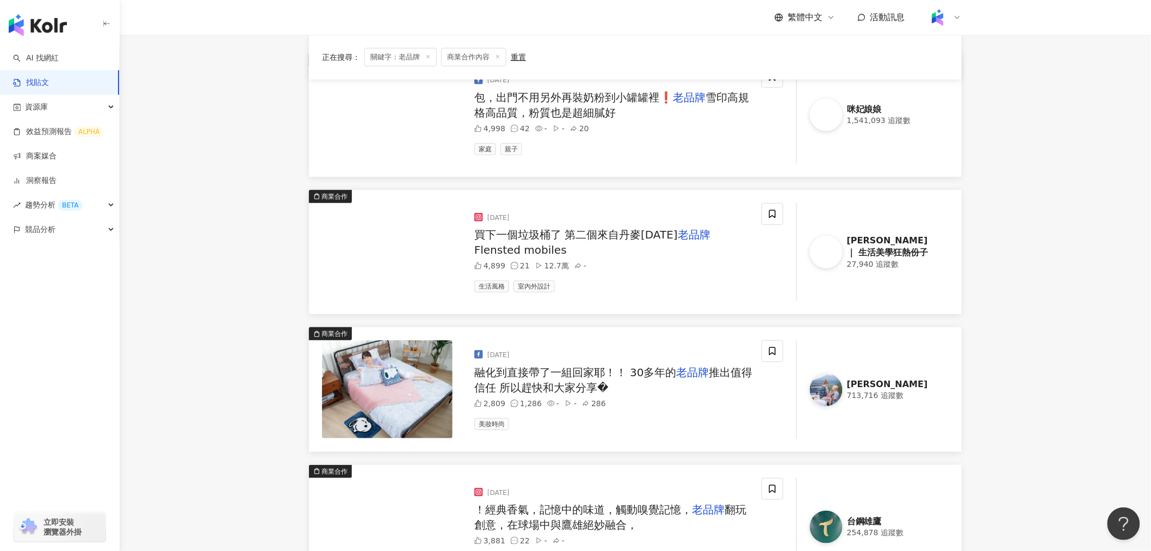
scroll to position [0, 0]
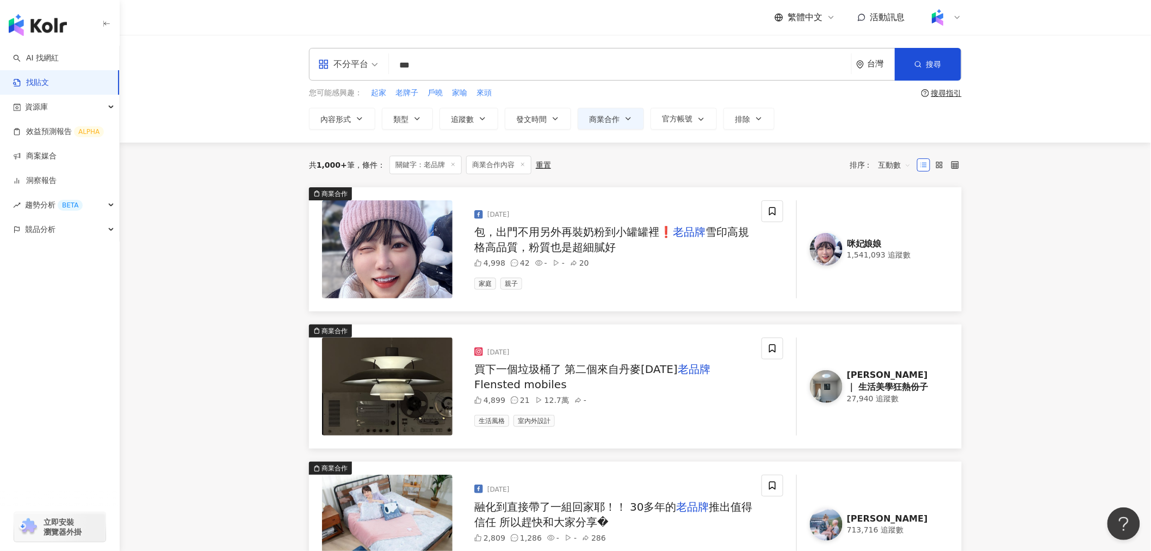
drag, startPoint x: 449, startPoint y: 60, endPoint x: 338, endPoint y: 72, distance: 111.6
click at [347, 69] on div "不分平台 老品牌 *** 台灣 搜尋" at bounding box center [635, 64] width 653 height 33
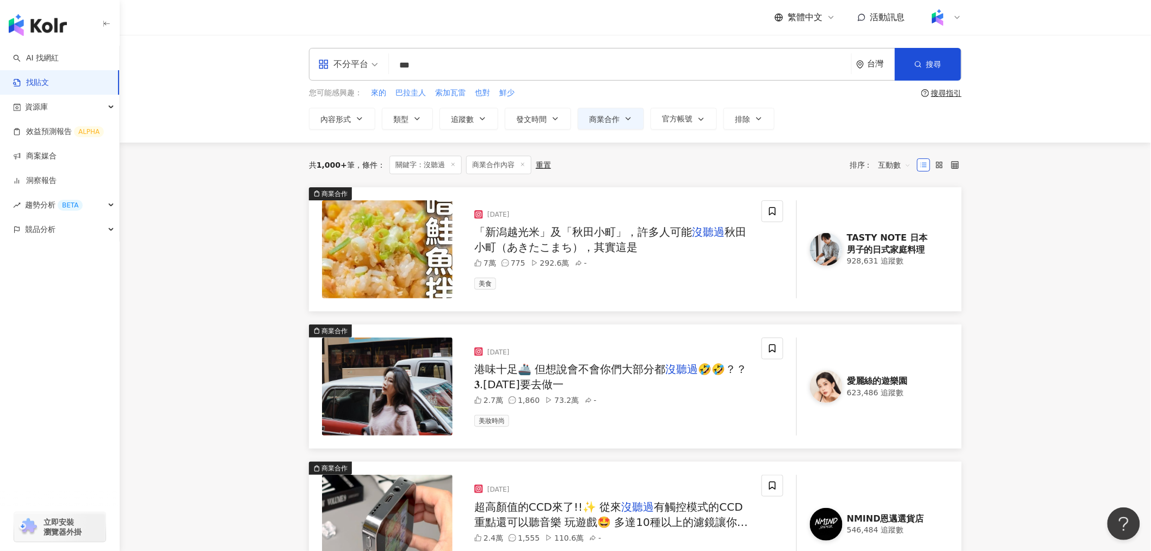
click at [562, 236] on span "「新潟越光米」及「秋田小町」，許多人可能" at bounding box center [583, 231] width 218 height 13
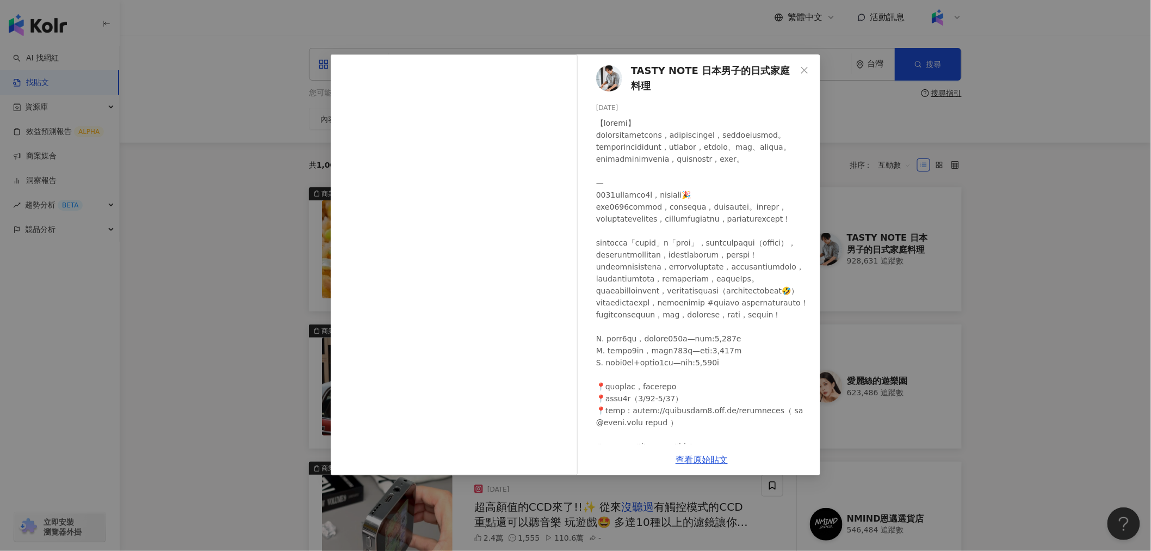
click at [289, 268] on div "TASTY NOTE 日本男子的日式家庭料理 2024/1/17 7萬 775 292.6萬 查看原始貼文" at bounding box center [575, 275] width 1151 height 551
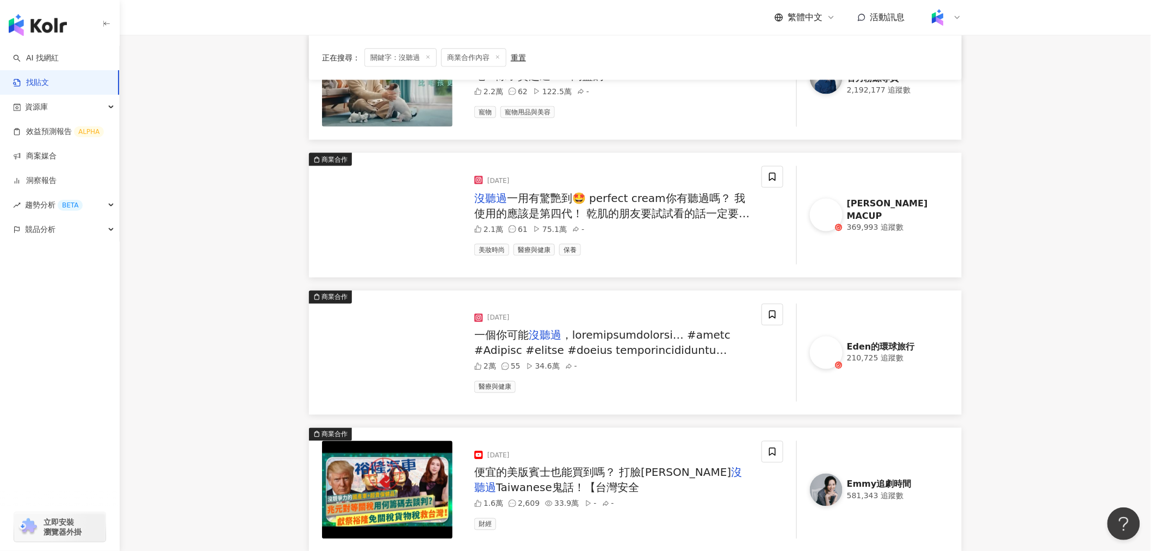
scroll to position [604, 0]
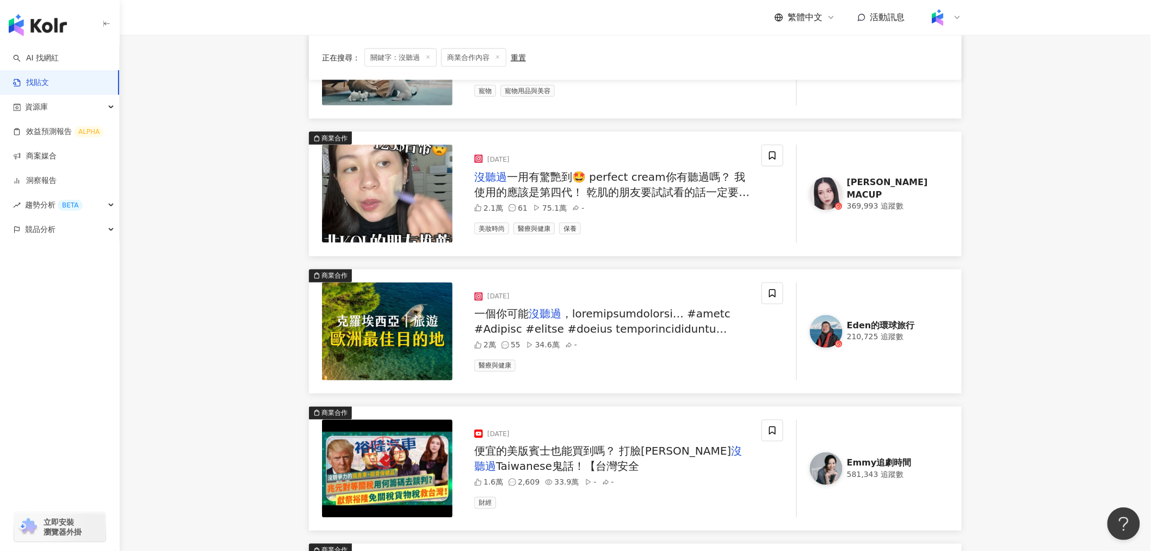
click at [423, 187] on img at bounding box center [387, 194] width 131 height 98
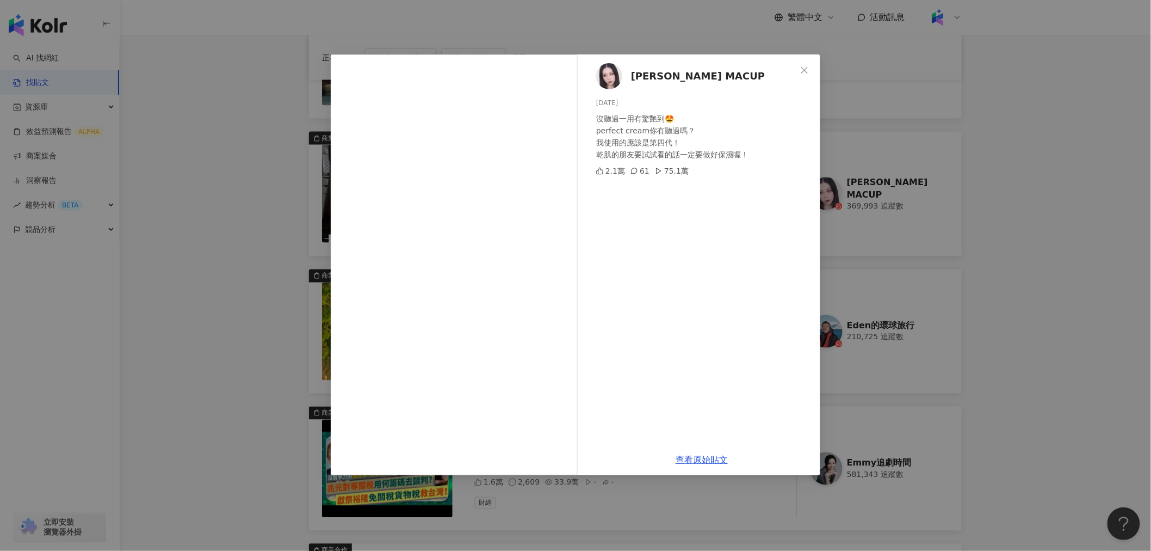
click at [166, 256] on div "SARAH's MACUP 2024/6/4 沒聽過一用有驚艷到🤩 perfect cream你有聽過嗎？ 我使用的應該是第四代！ 乾肌的朋友要試試看的話一定…" at bounding box center [575, 275] width 1151 height 551
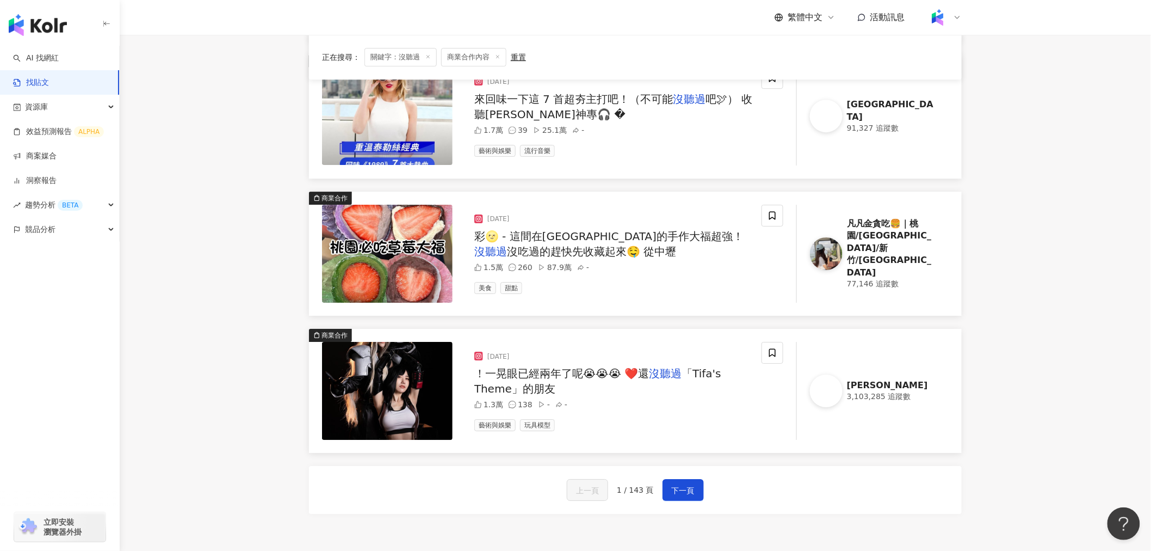
scroll to position [1390, 0]
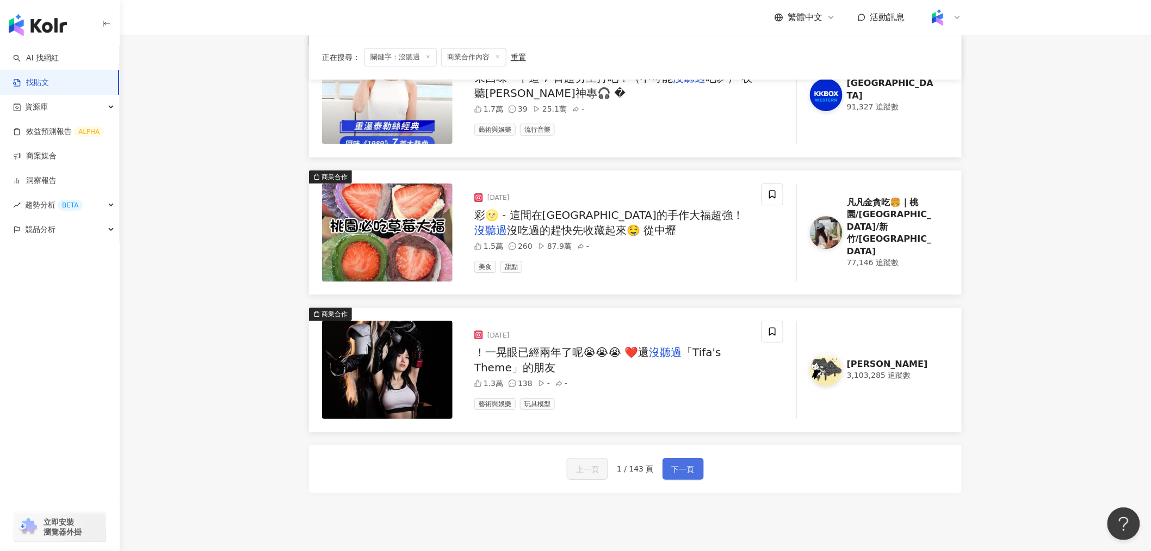
click at [681, 381] on span "下一頁" at bounding box center [683, 468] width 23 height 13
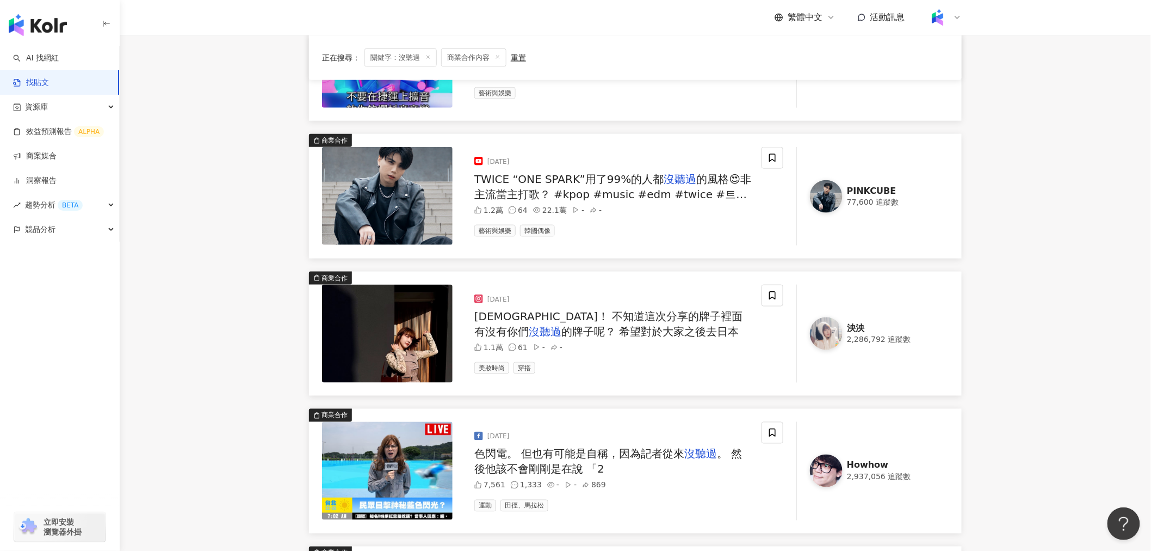
scroll to position [465, 0]
click at [580, 329] on span "的牌子呢？ 希望對於大家之後去日本" at bounding box center [649, 330] width 177 height 13
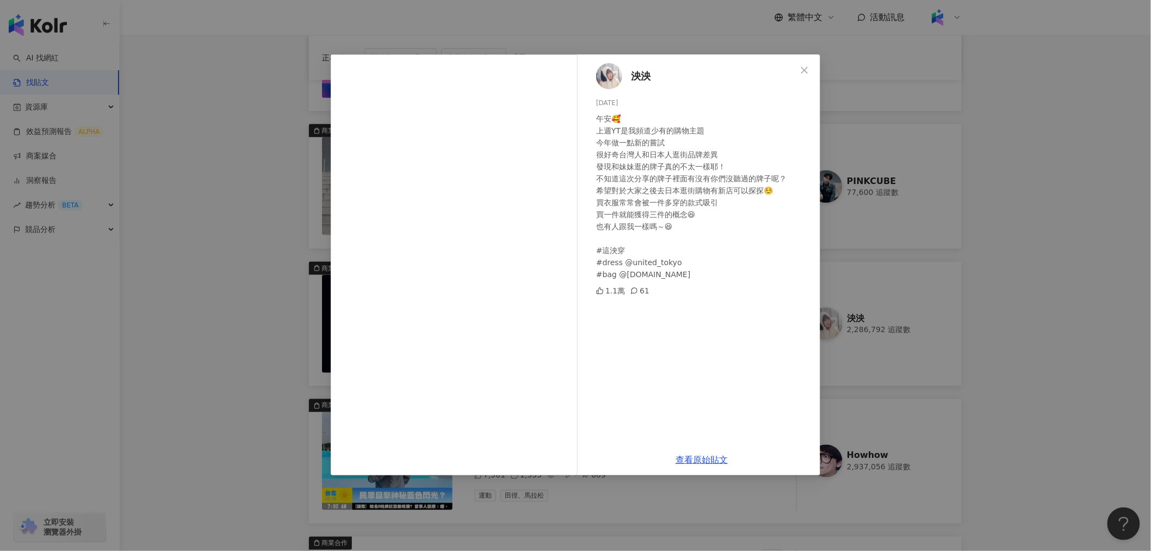
scroll to position [476, 0]
click at [224, 286] on div "泱泱 2025/4/7 午安🥰 上週YT是我頻道少有的購物主題 今年做一點新的嘗試 很好奇台灣人和日本人逛街品牌差異 發現和妹妹逛的牌子真的不太一樣耶！ 不知…" at bounding box center [575, 275] width 1151 height 551
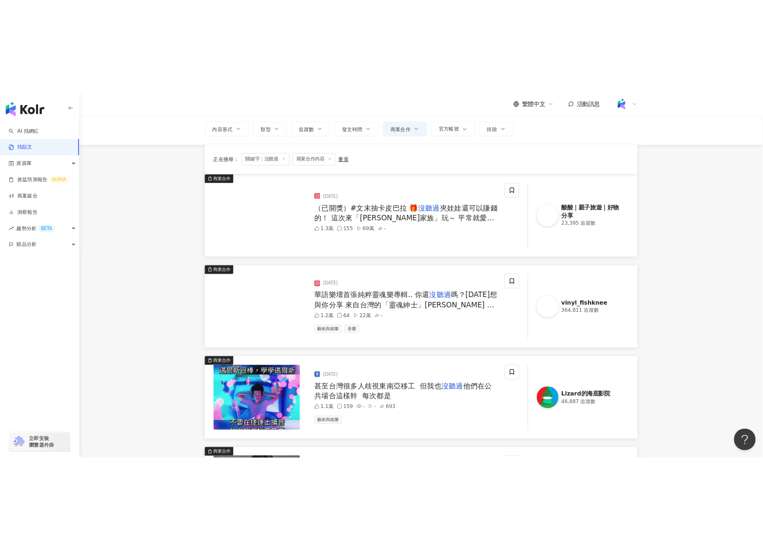
scroll to position [0, 0]
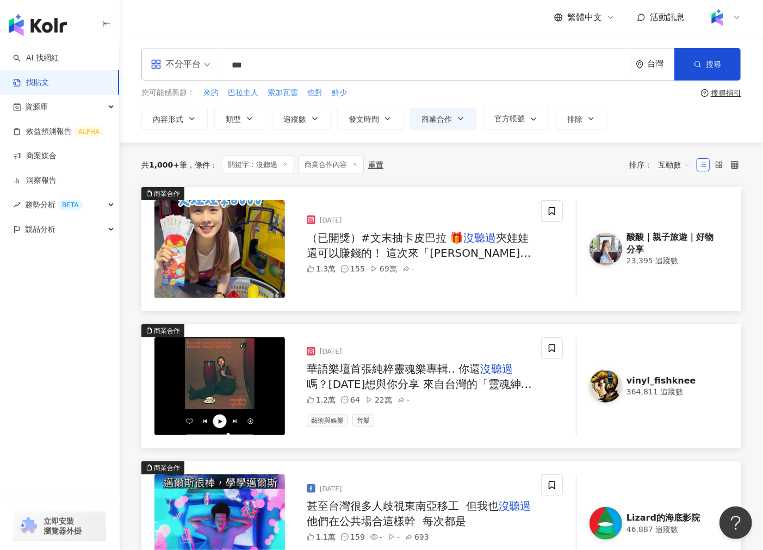
click at [253, 64] on input "***" at bounding box center [426, 64] width 401 height 23
drag, startPoint x: 263, startPoint y: 64, endPoint x: 196, endPoint y: 77, distance: 67.8
click at [196, 77] on div "不分平台 沒聽過 *** 台灣 搜尋" at bounding box center [441, 64] width 600 height 33
type input "**"
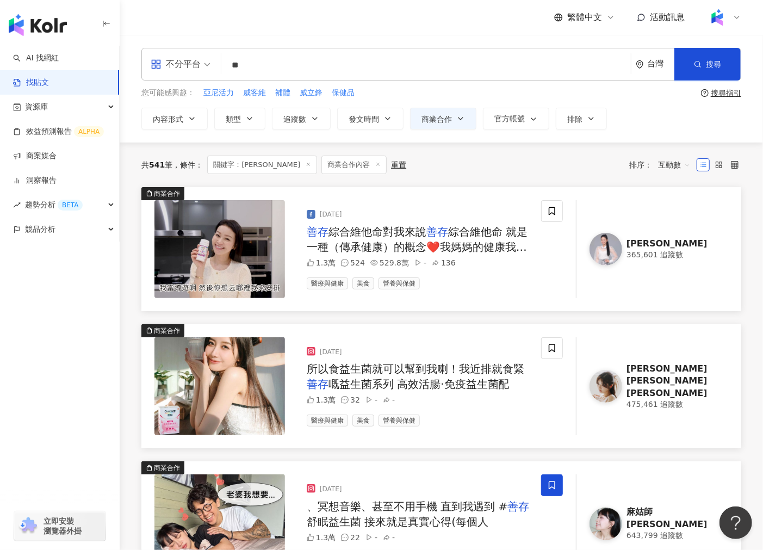
click at [256, 257] on img at bounding box center [220, 249] width 131 height 98
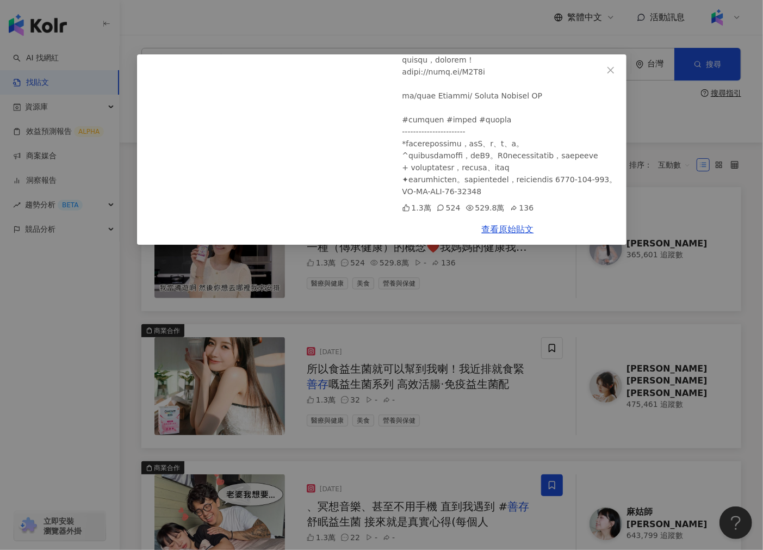
scroll to position [383, 0]
click at [361, 292] on div "謝宜君 Yi Chun 2024/4/25 善存綜合維他命 1.3萬 524 529.8萬 136 查看原始貼文" at bounding box center [381, 275] width 763 height 550
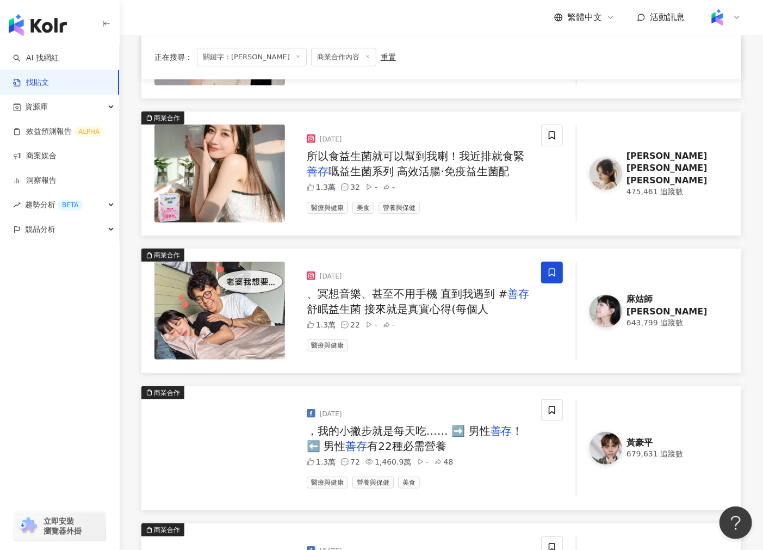
scroll to position [242, 0]
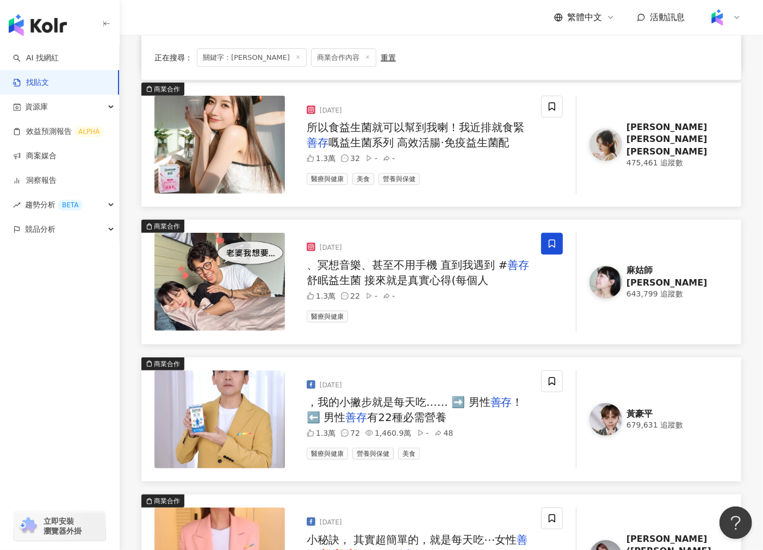
click at [196, 304] on img at bounding box center [220, 282] width 131 height 98
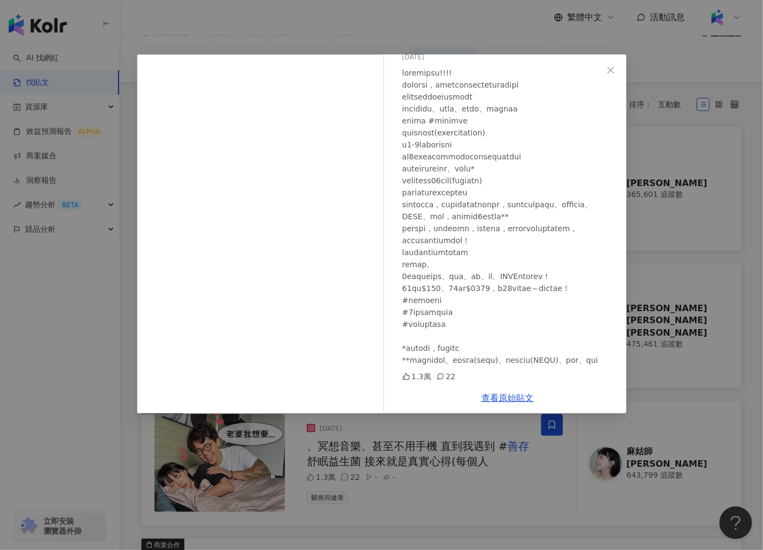
scroll to position [0, 0]
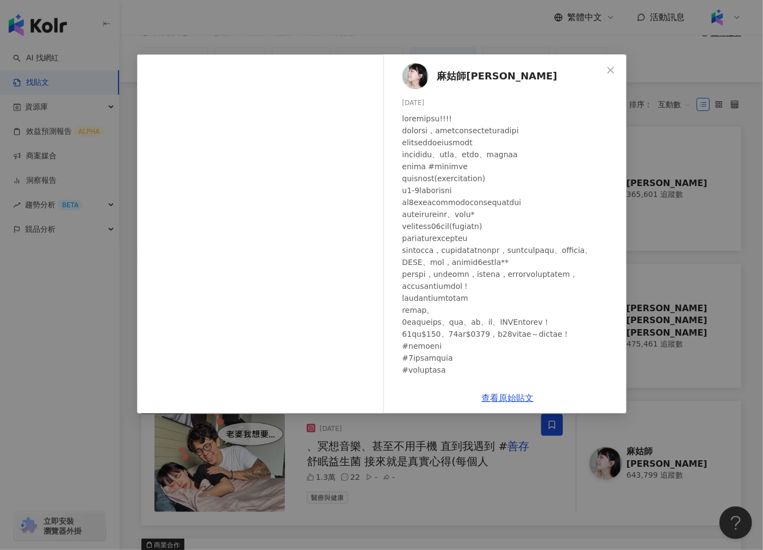
click at [687, 183] on div "麻姑師太 2023/8/23 1.3萬 22 查看原始貼文" at bounding box center [381, 275] width 763 height 550
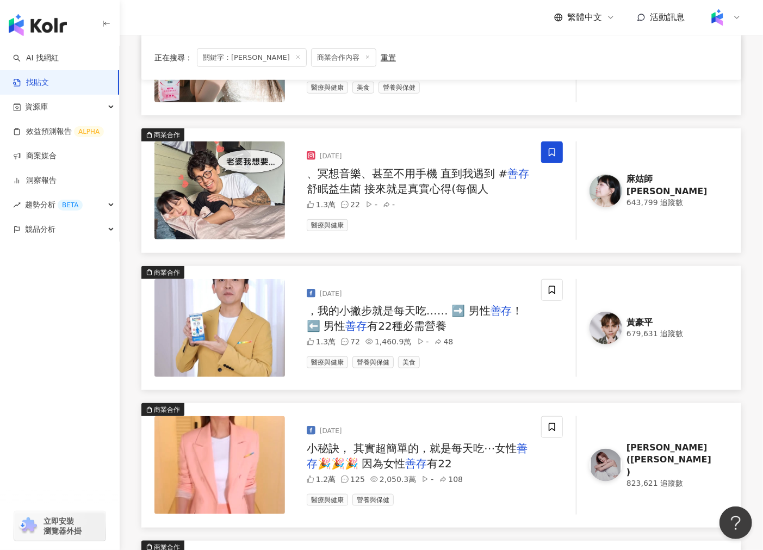
scroll to position [362, 0]
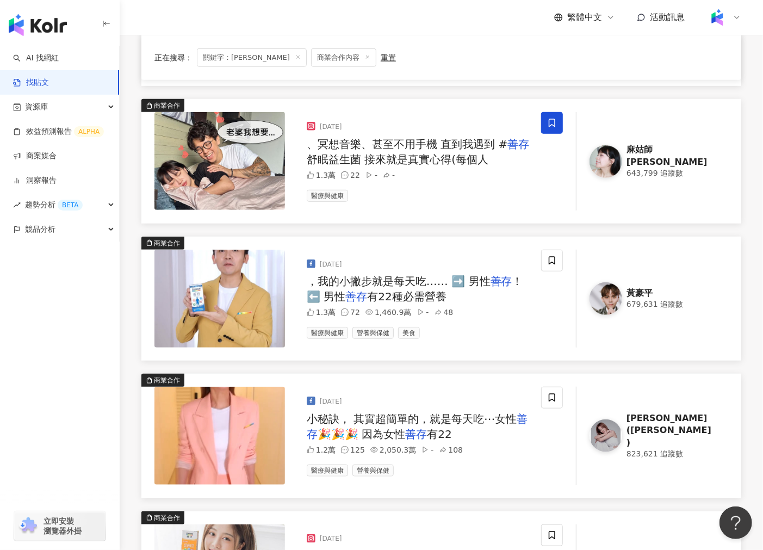
click at [225, 311] on img at bounding box center [220, 299] width 131 height 98
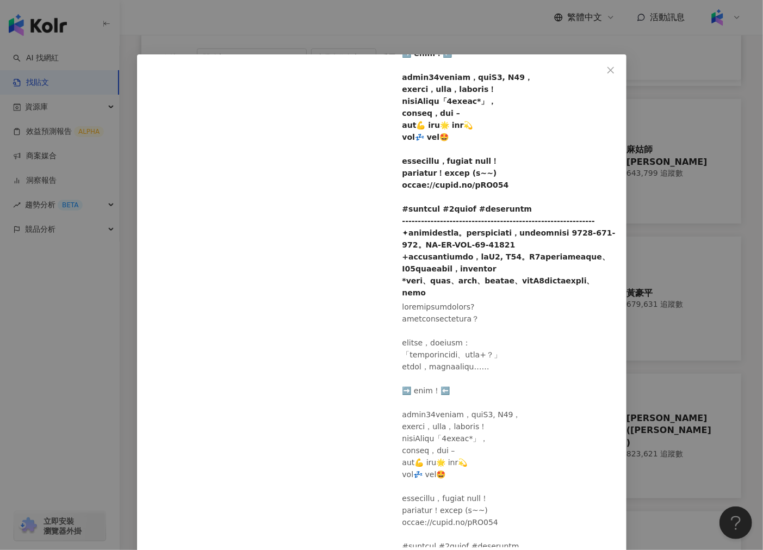
scroll to position [121, 0]
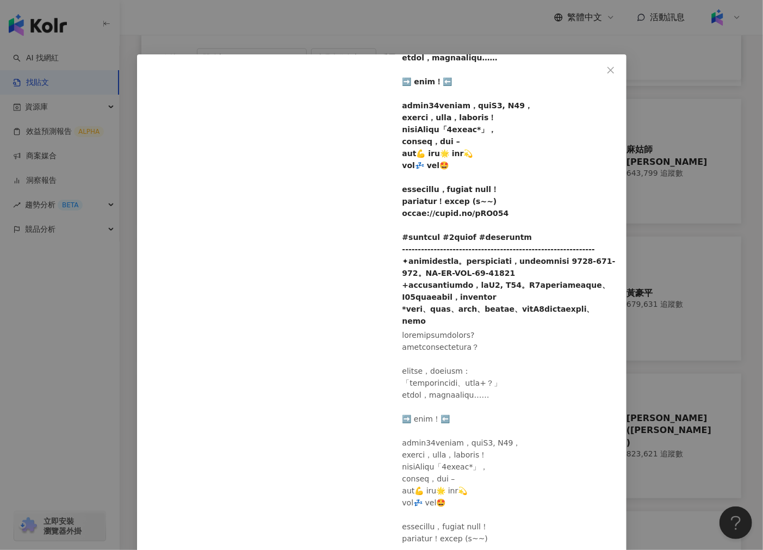
click at [473, 214] on div at bounding box center [510, 159] width 215 height 335
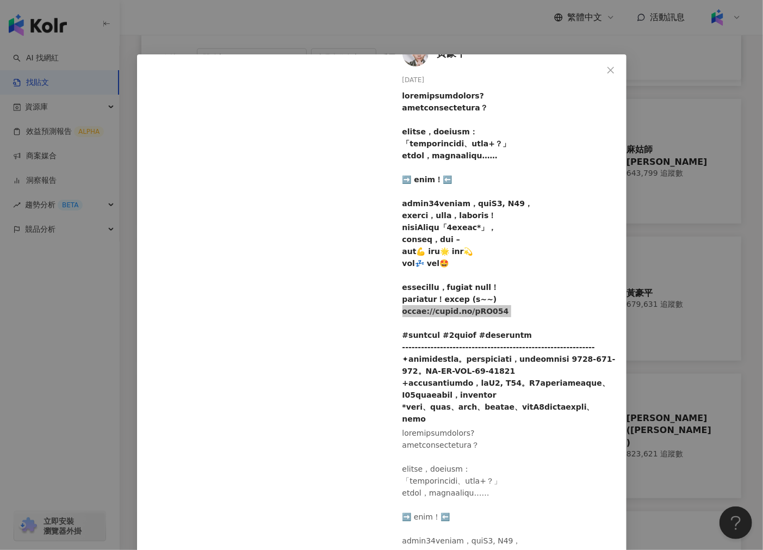
scroll to position [0, 0]
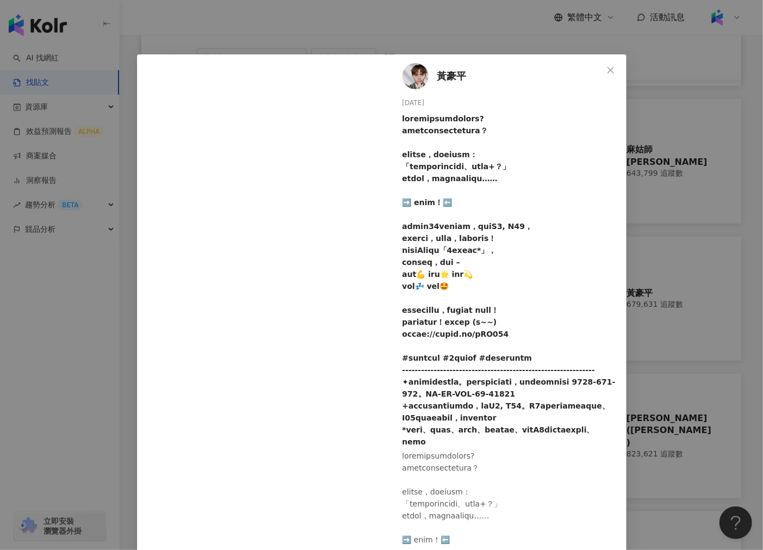
click at [470, 285] on div at bounding box center [510, 280] width 215 height 335
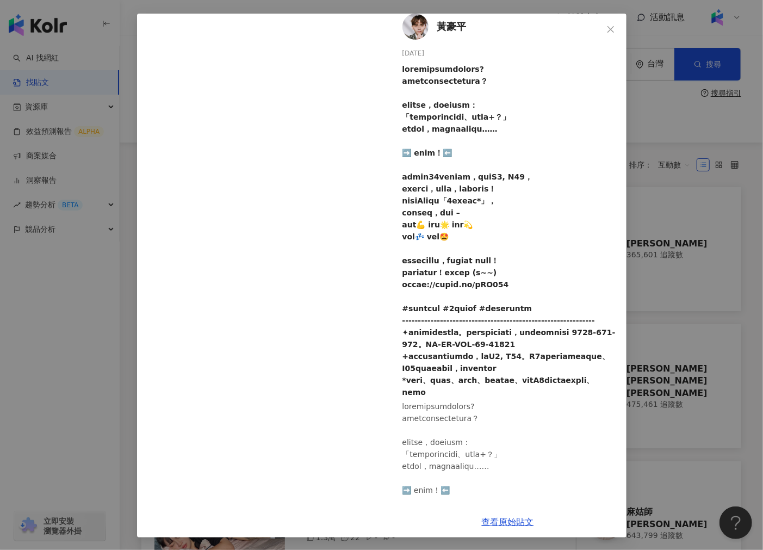
scroll to position [8, 0]
